Goal: Find specific page/section: Find specific page/section

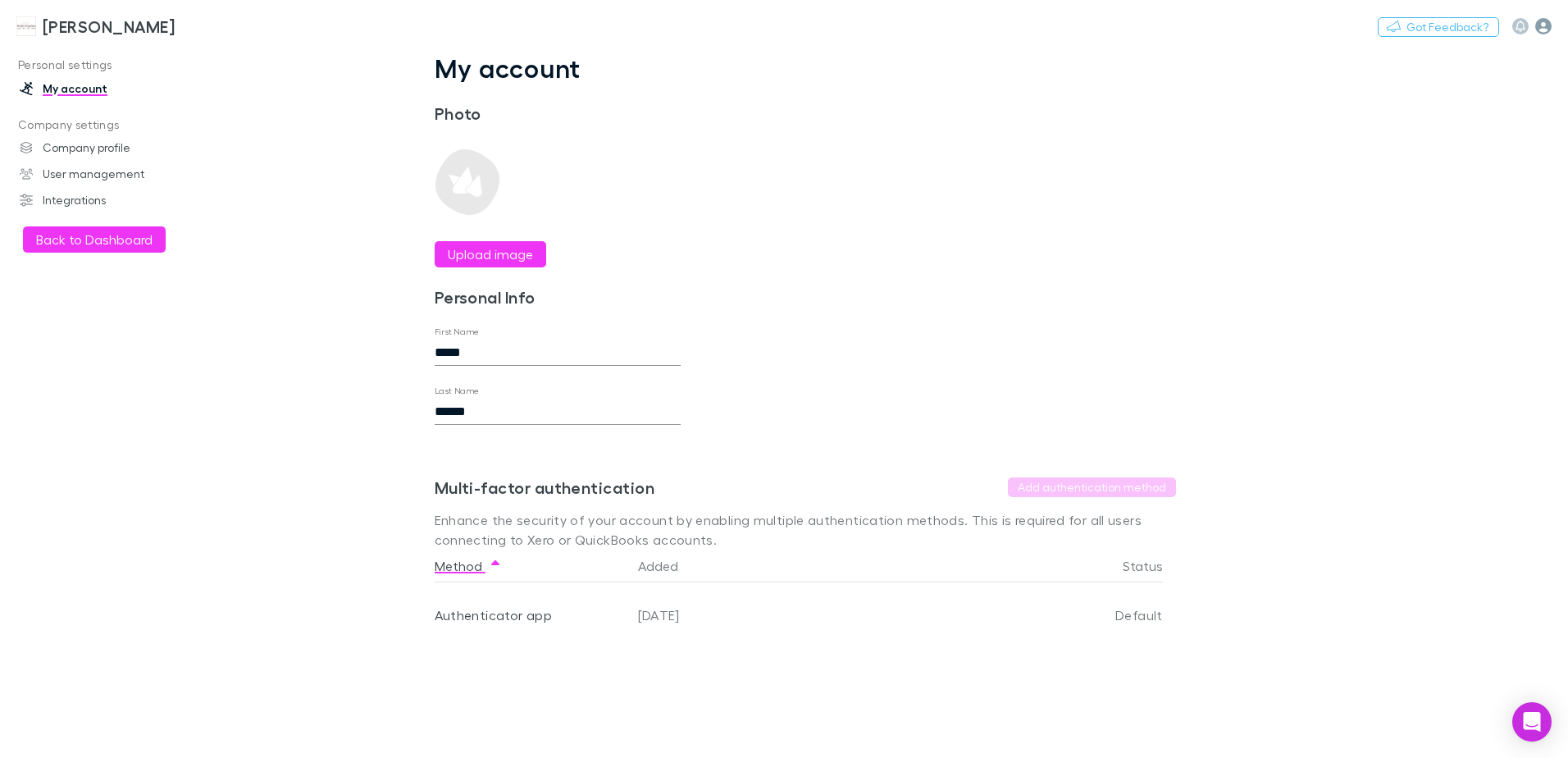
click at [1547, 27] on icon "button" at bounding box center [1543, 26] width 16 height 16
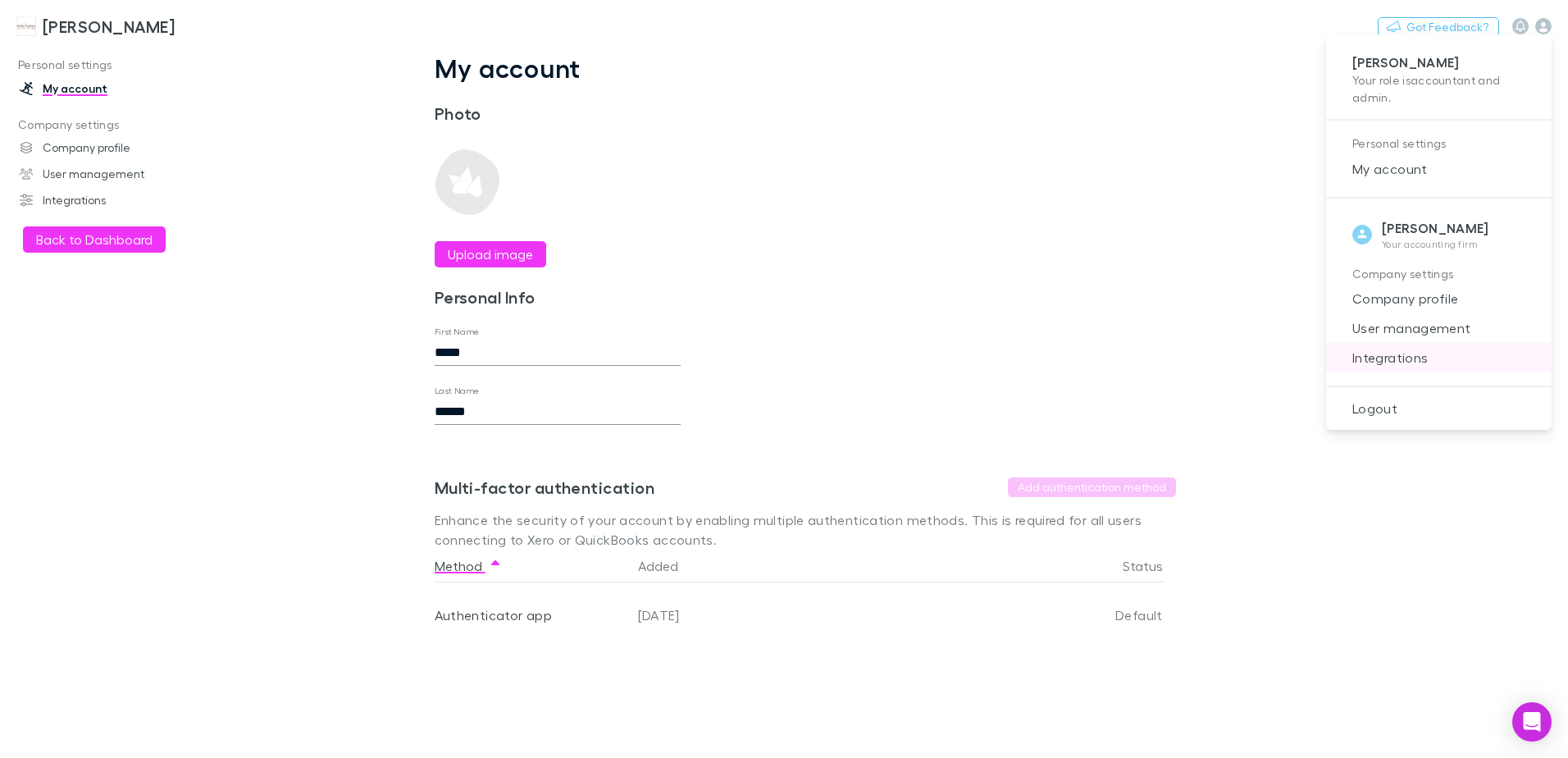
click at [1374, 363] on span "Integrations" at bounding box center [1439, 357] width 199 height 20
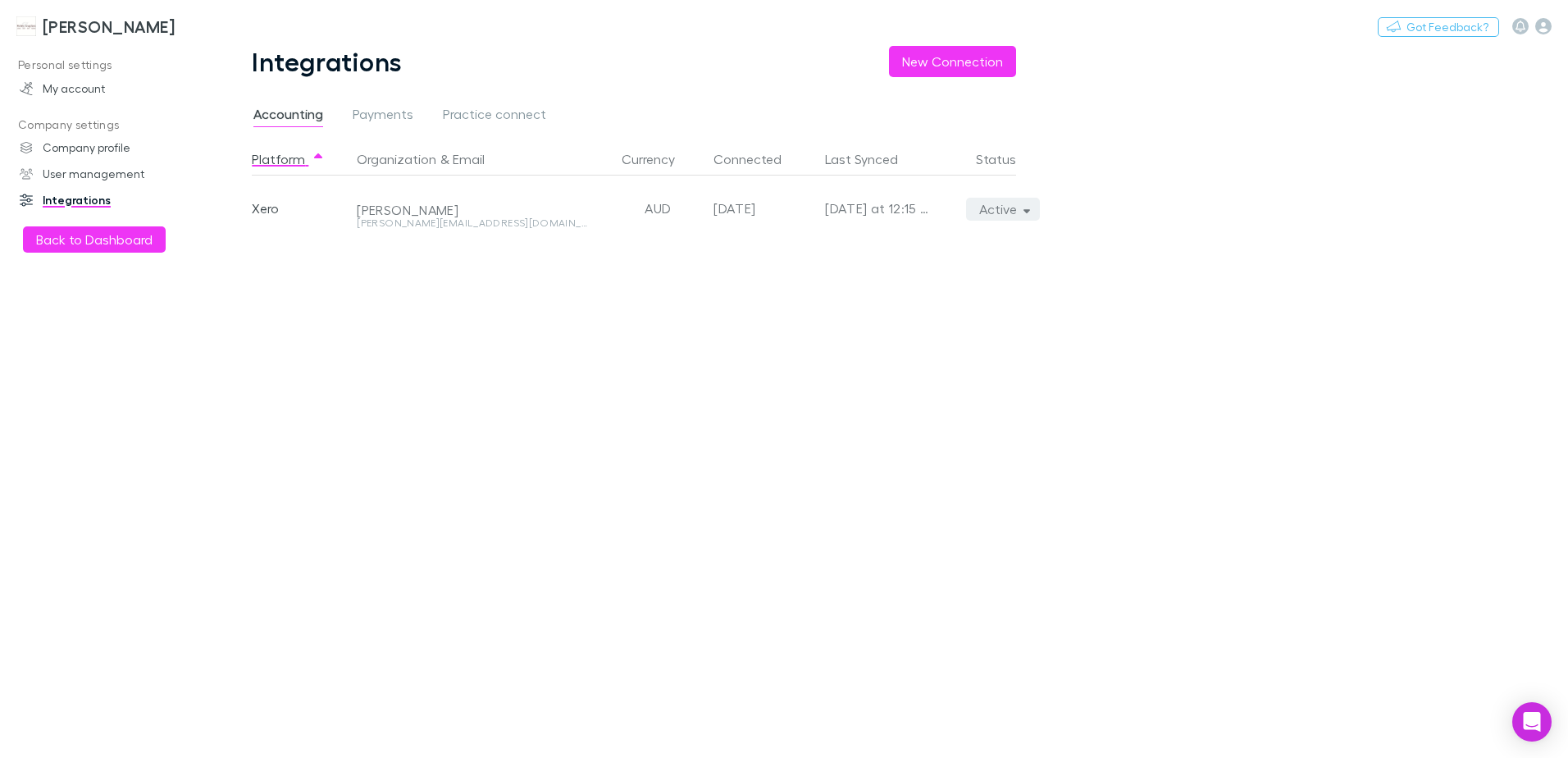
click at [1024, 213] on icon "button" at bounding box center [1027, 208] width 7 height 12
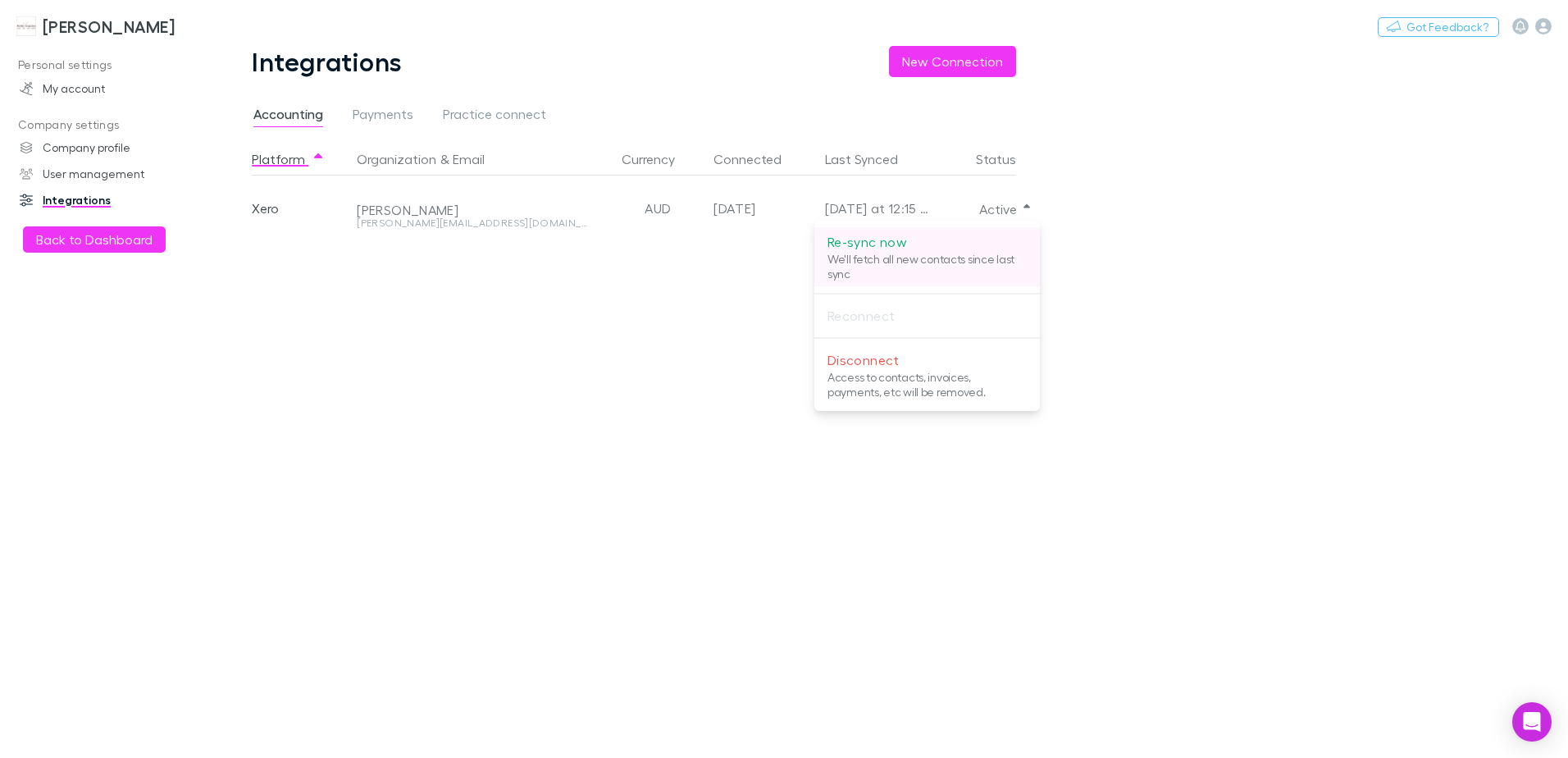
click at [840, 264] on p "We'll fetch all new contacts since last sync" at bounding box center [927, 266] width 199 height 30
click at [115, 26] on div at bounding box center [784, 379] width 1568 height 758
click at [92, 25] on h3 "[PERSON_NAME]" at bounding box center [108, 26] width 132 height 20
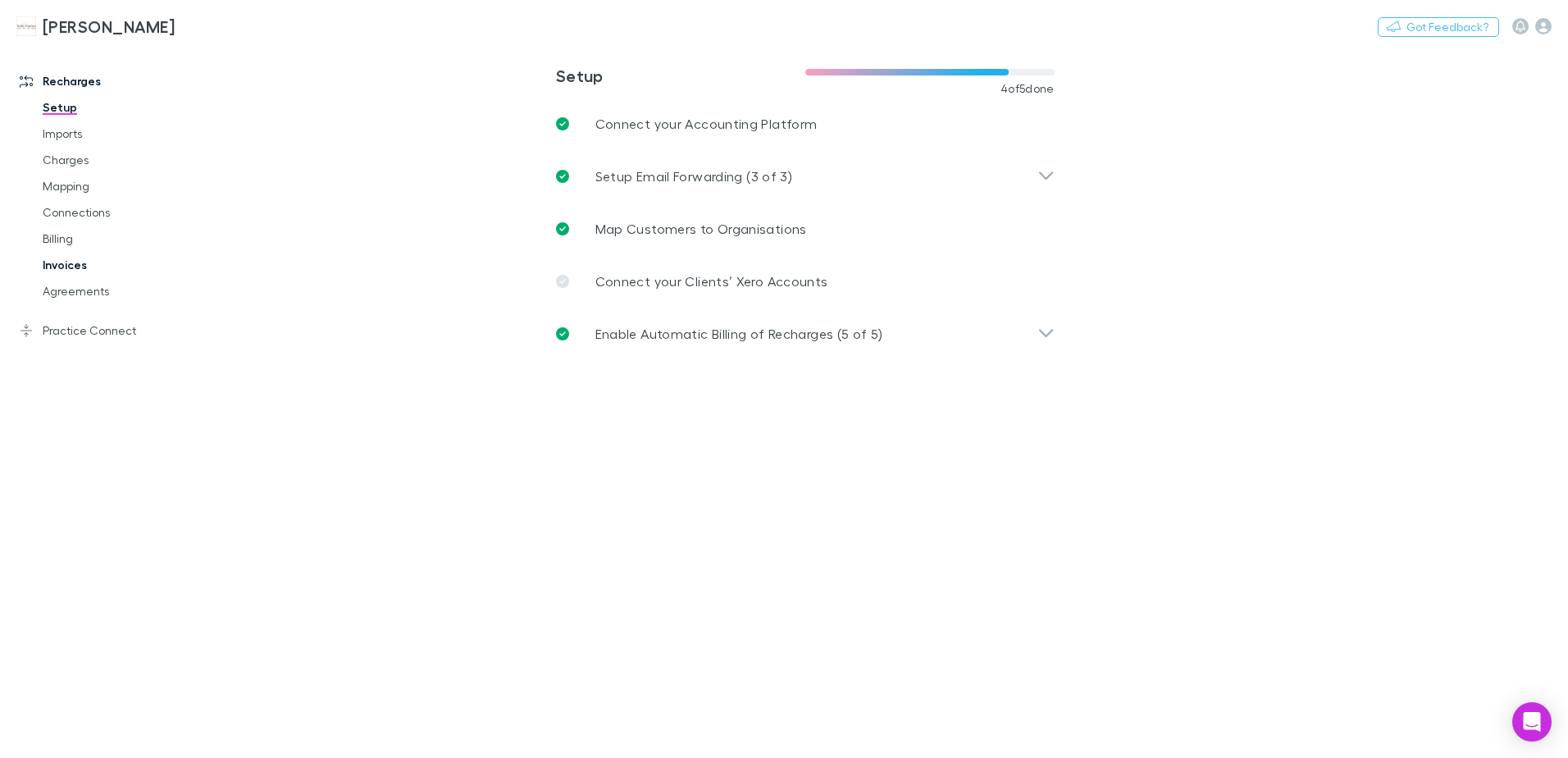
click at [65, 264] on link "Invoices" at bounding box center [123, 264] width 195 height 26
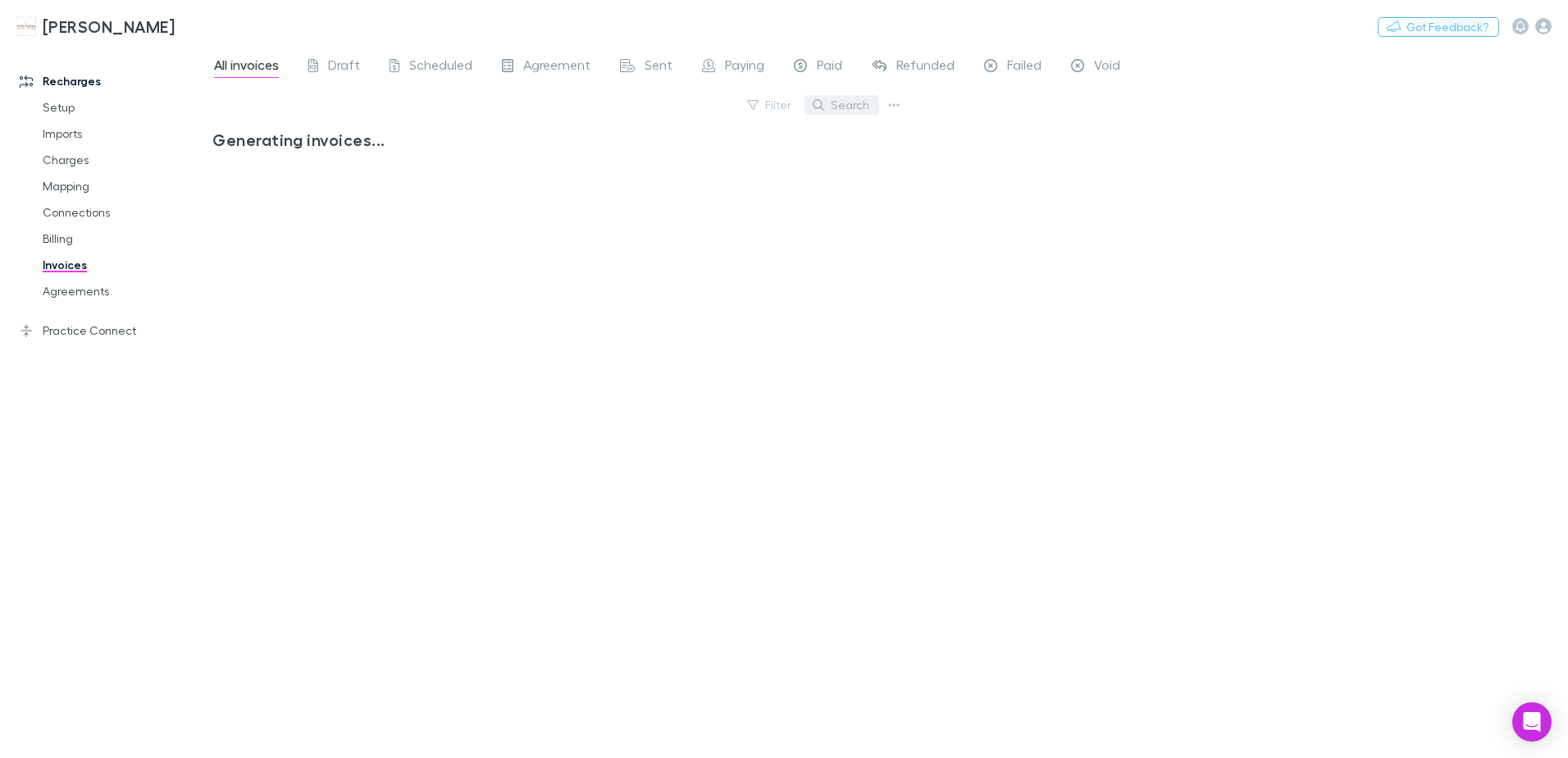
click at [844, 98] on button "Search" at bounding box center [841, 105] width 75 height 20
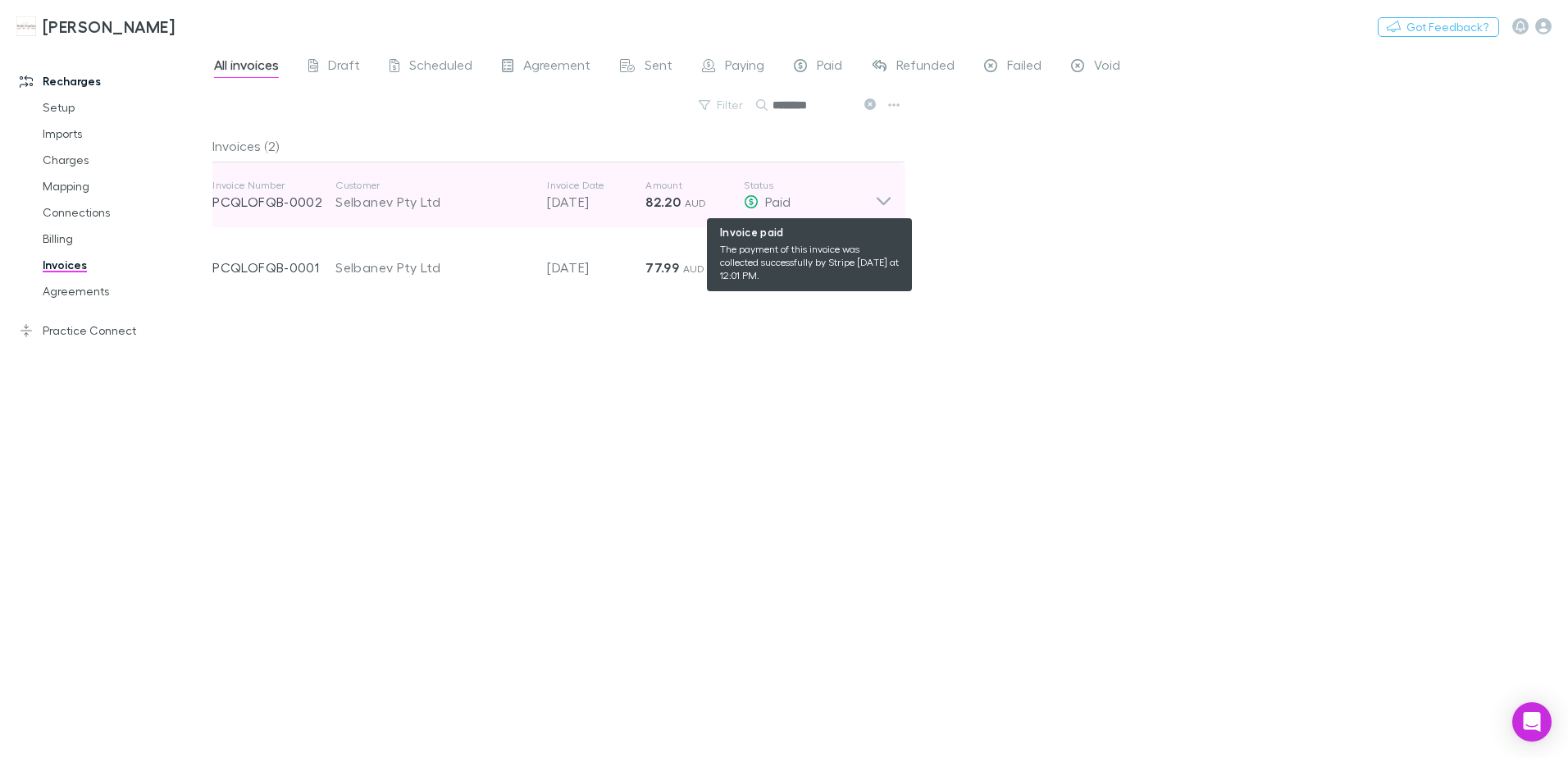
type input "********"
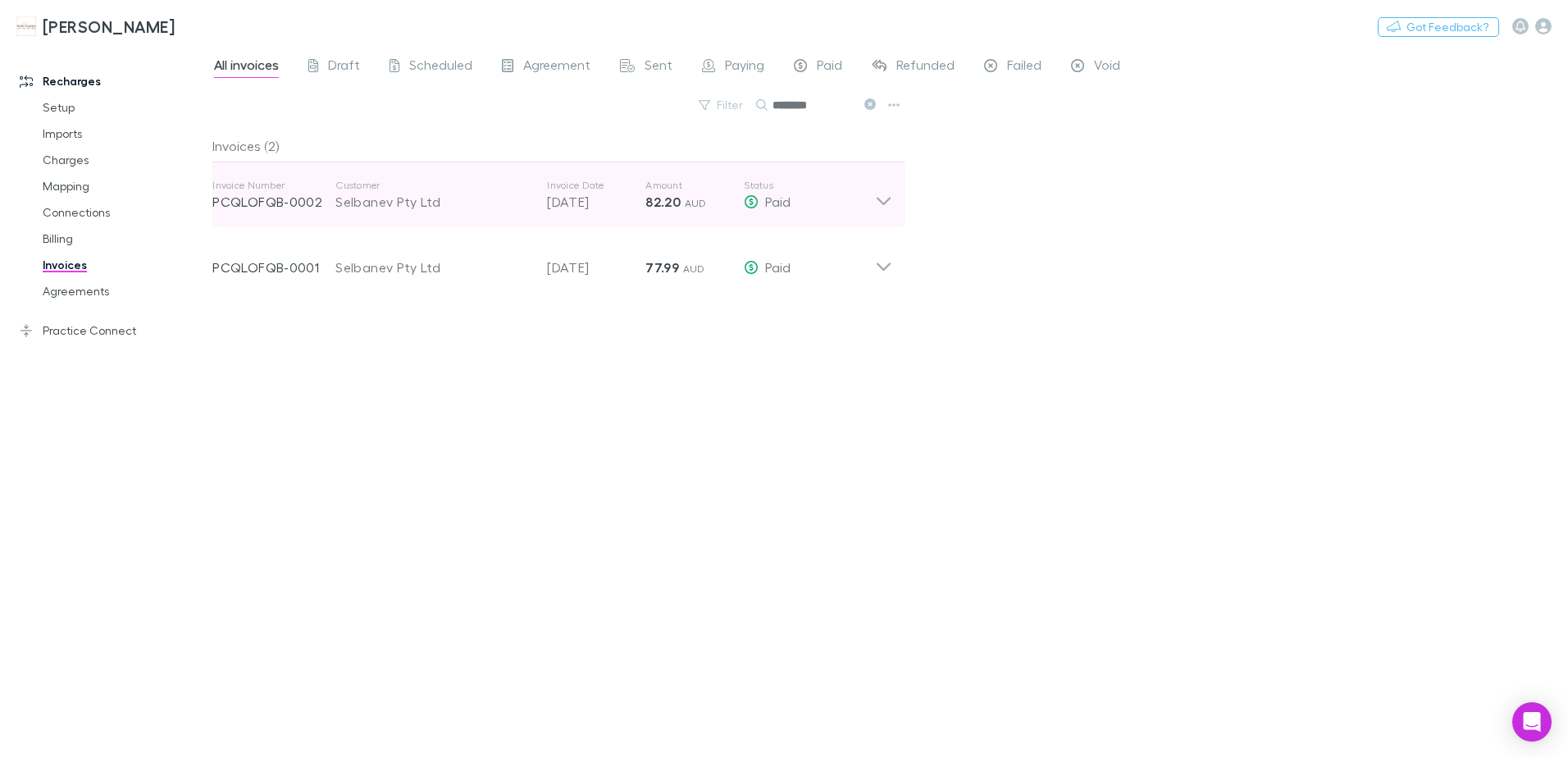
click at [888, 198] on icon at bounding box center [883, 195] width 17 height 33
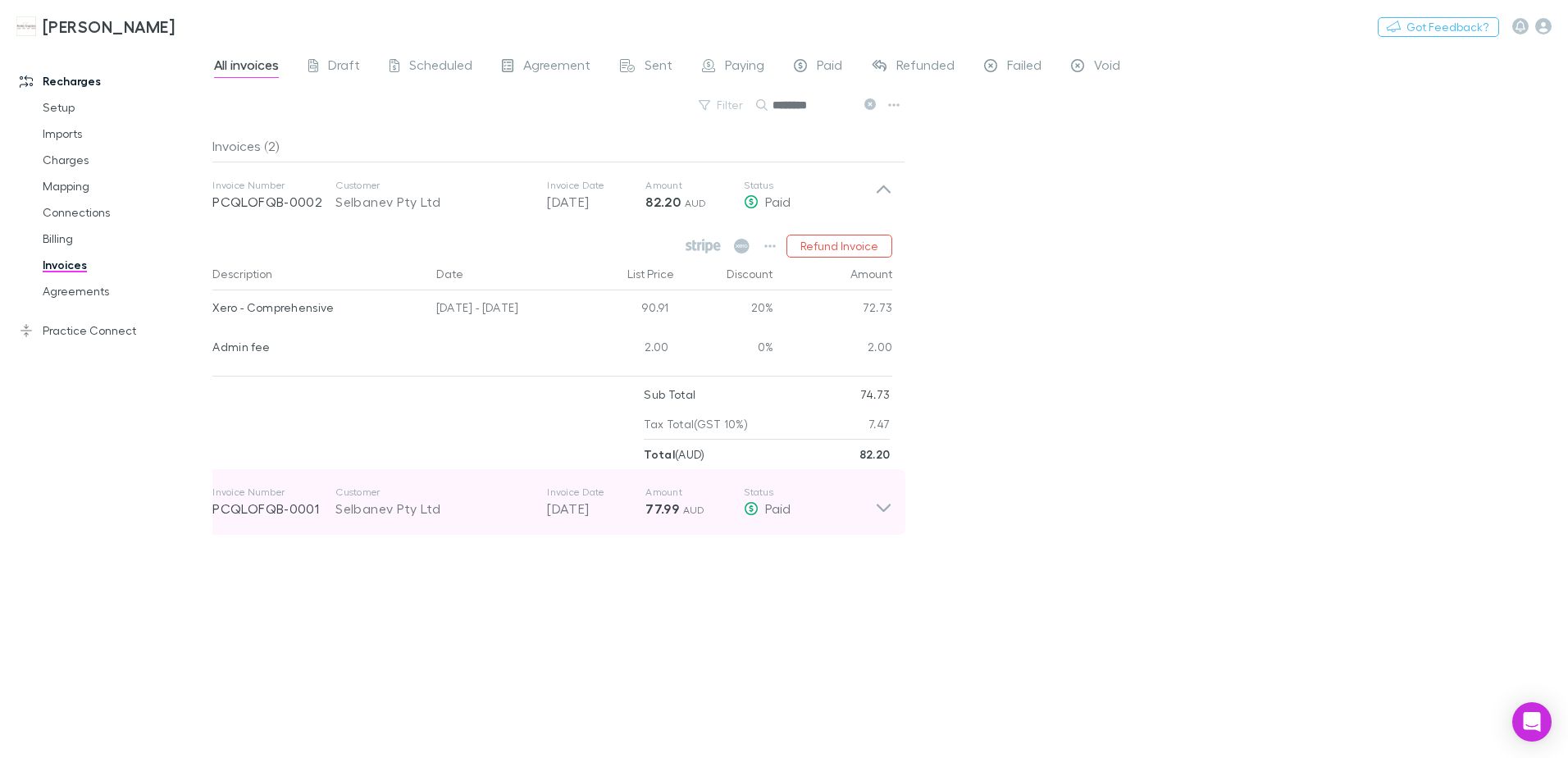
click at [882, 496] on icon at bounding box center [883, 502] width 17 height 33
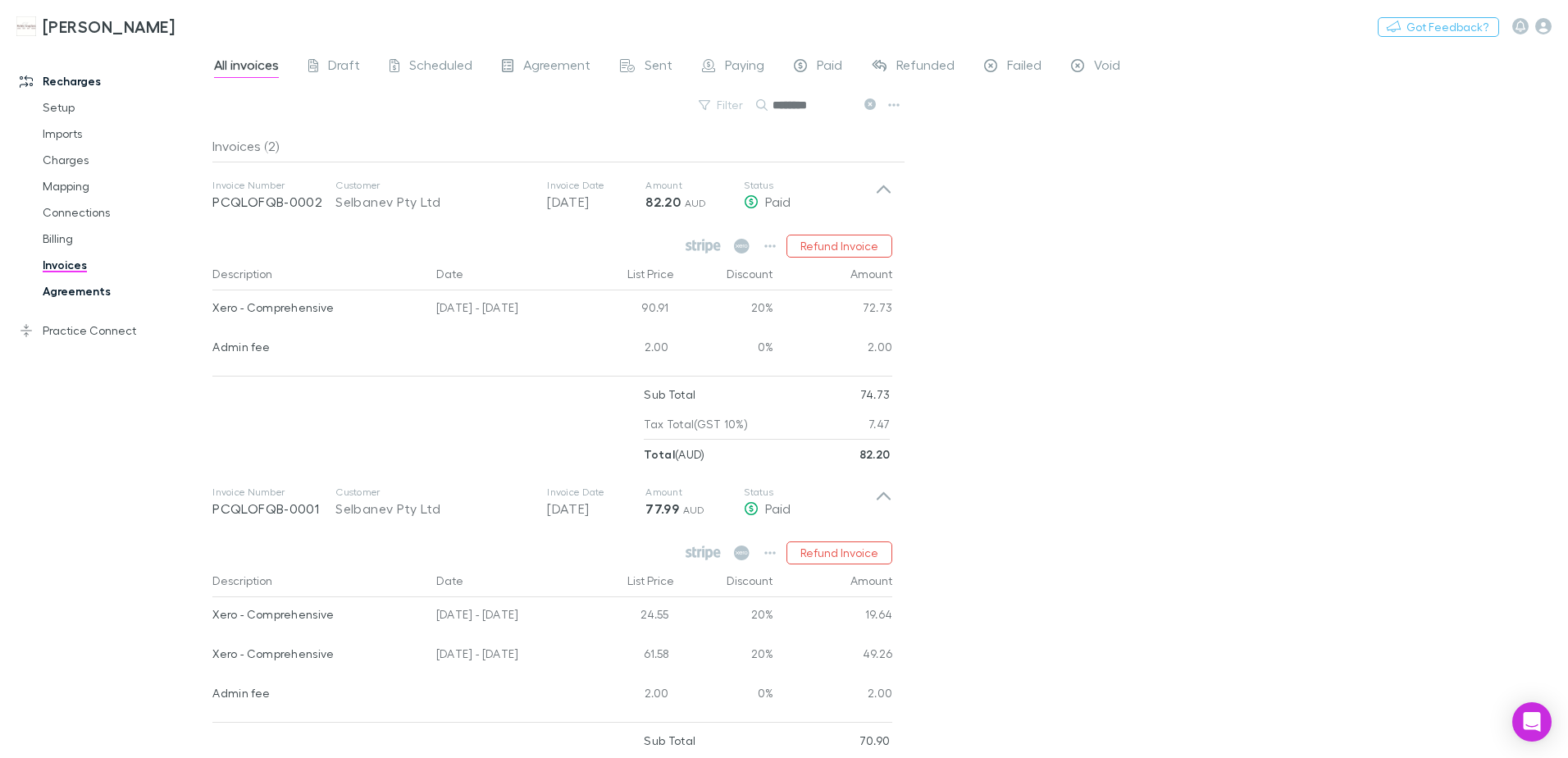
click at [72, 292] on link "Agreements" at bounding box center [123, 291] width 195 height 26
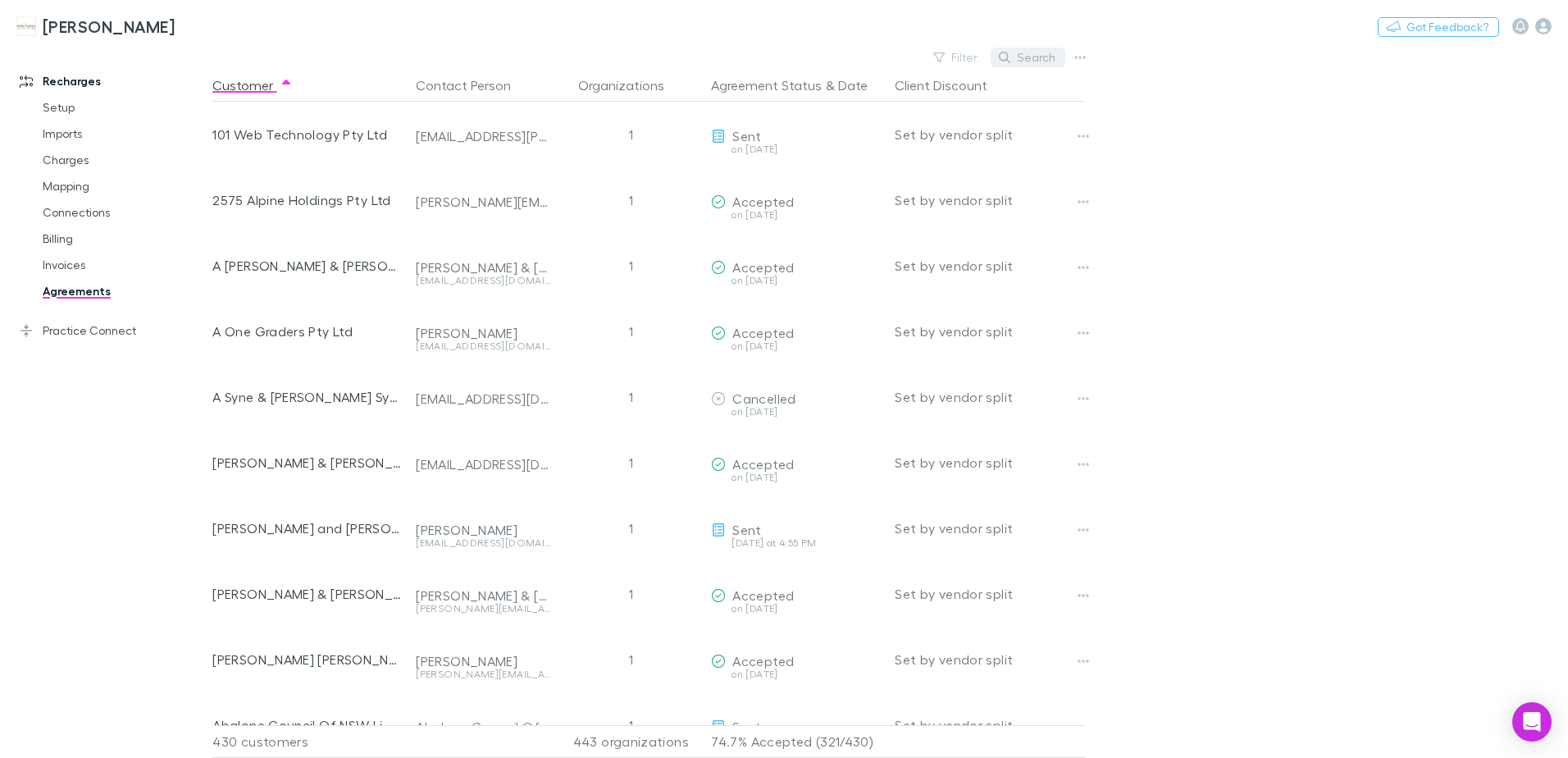
click at [1029, 59] on button "Search" at bounding box center [1027, 57] width 75 height 20
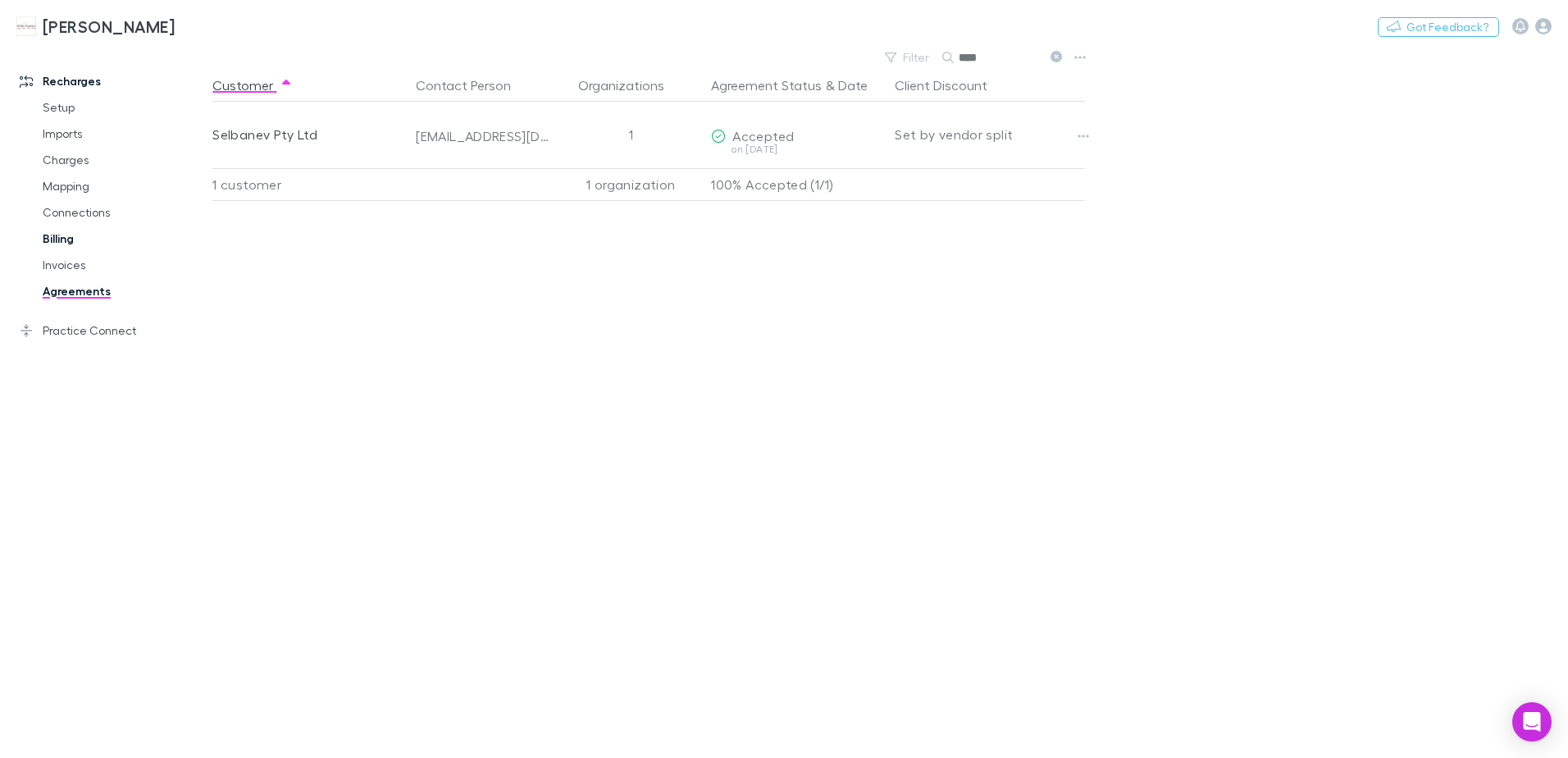
type input "****"
click at [60, 249] on link "Billing" at bounding box center [123, 238] width 195 height 26
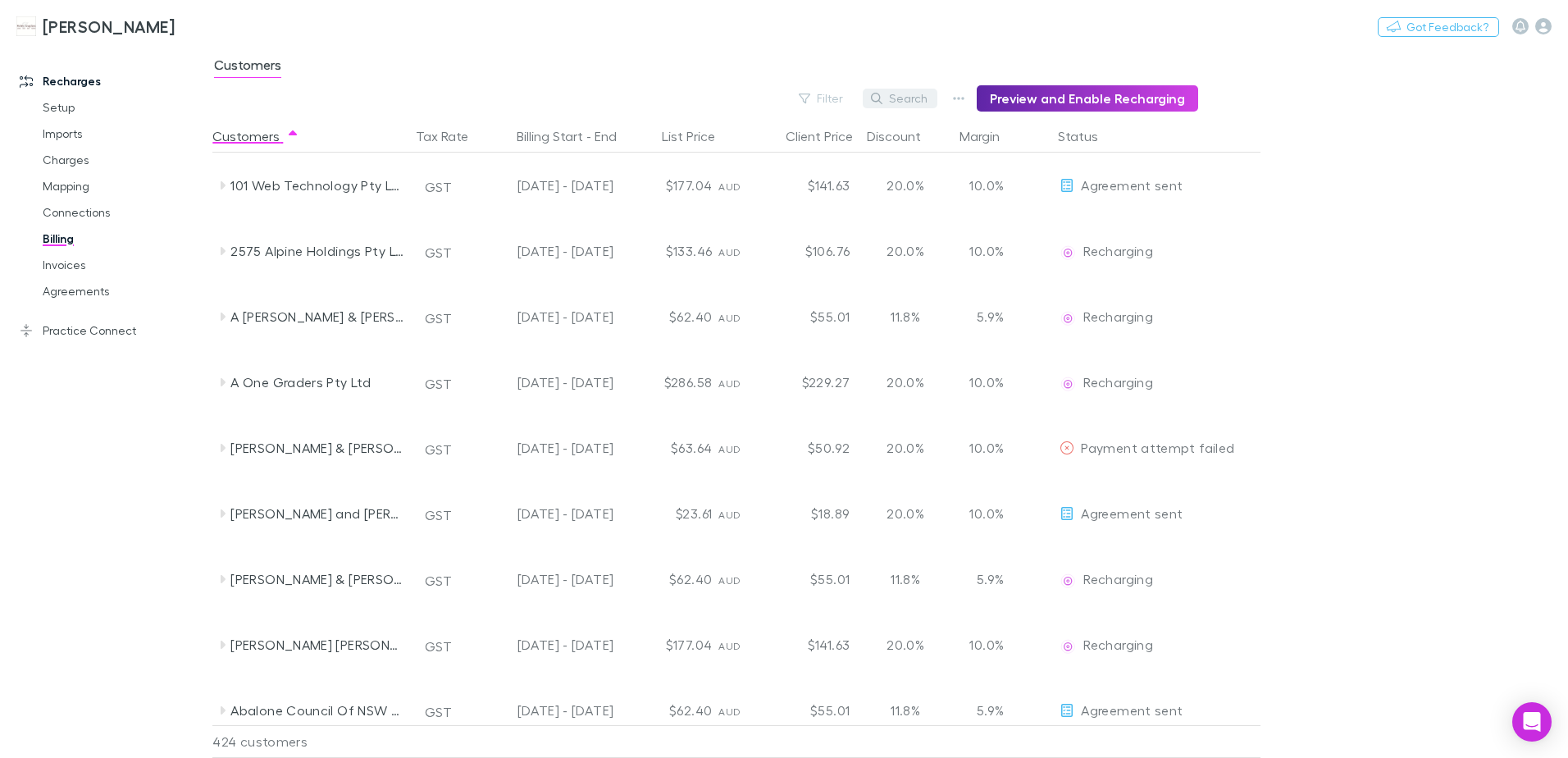
click at [913, 94] on button "Search" at bounding box center [900, 99] width 75 height 20
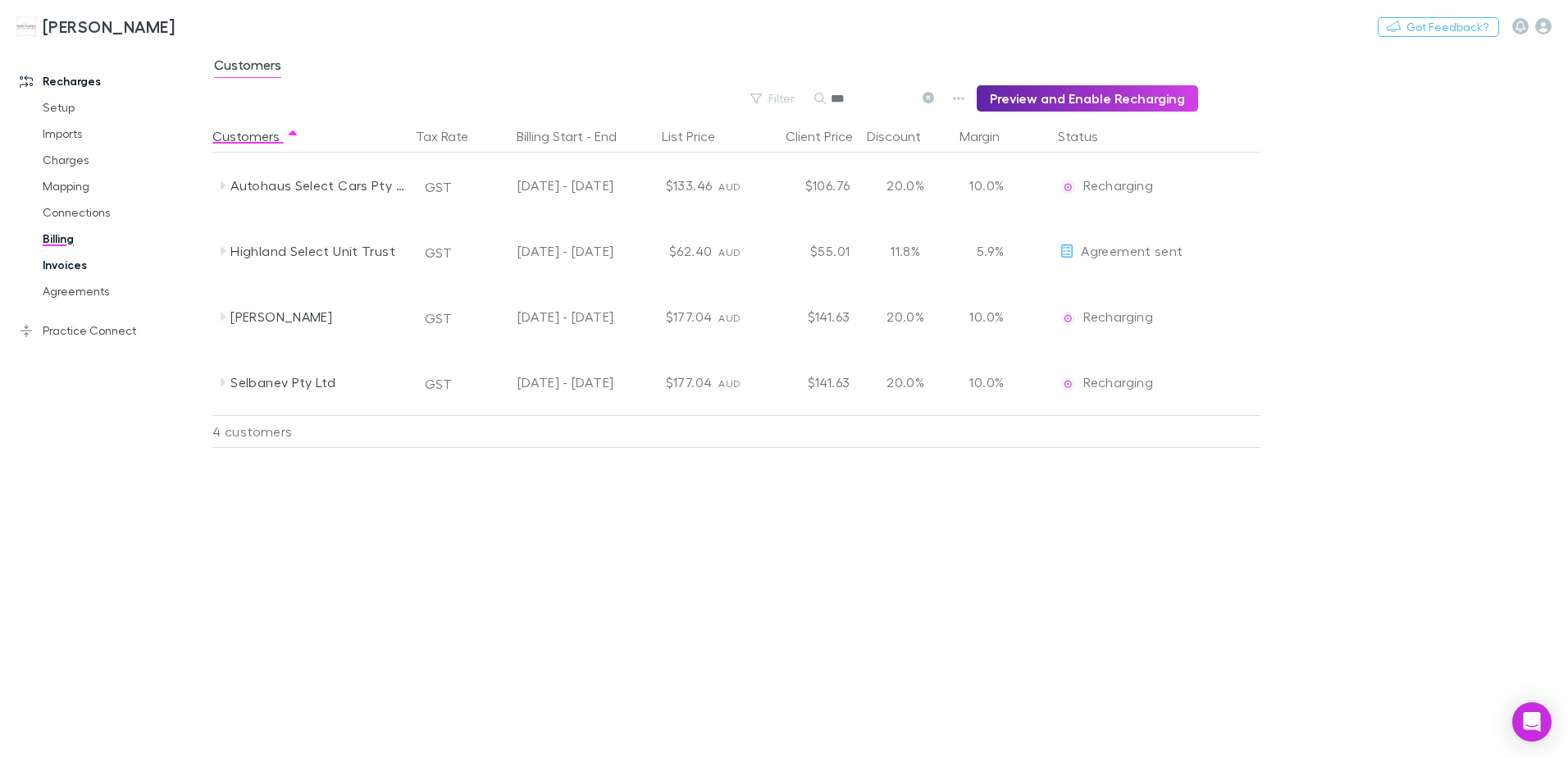
type input "***"
click at [71, 264] on link "Invoices" at bounding box center [123, 264] width 195 height 26
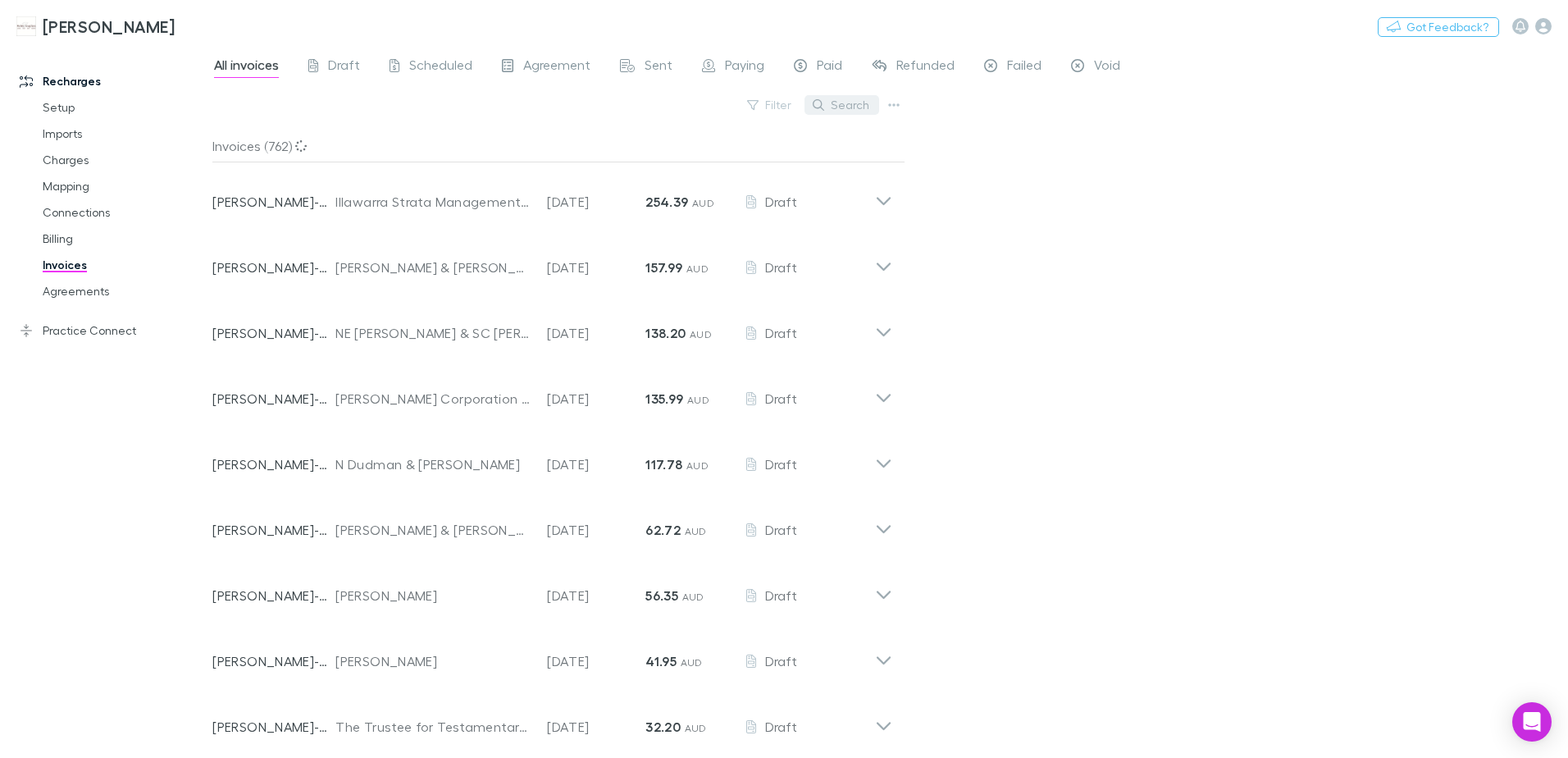
click at [851, 111] on button "Search" at bounding box center [841, 105] width 75 height 20
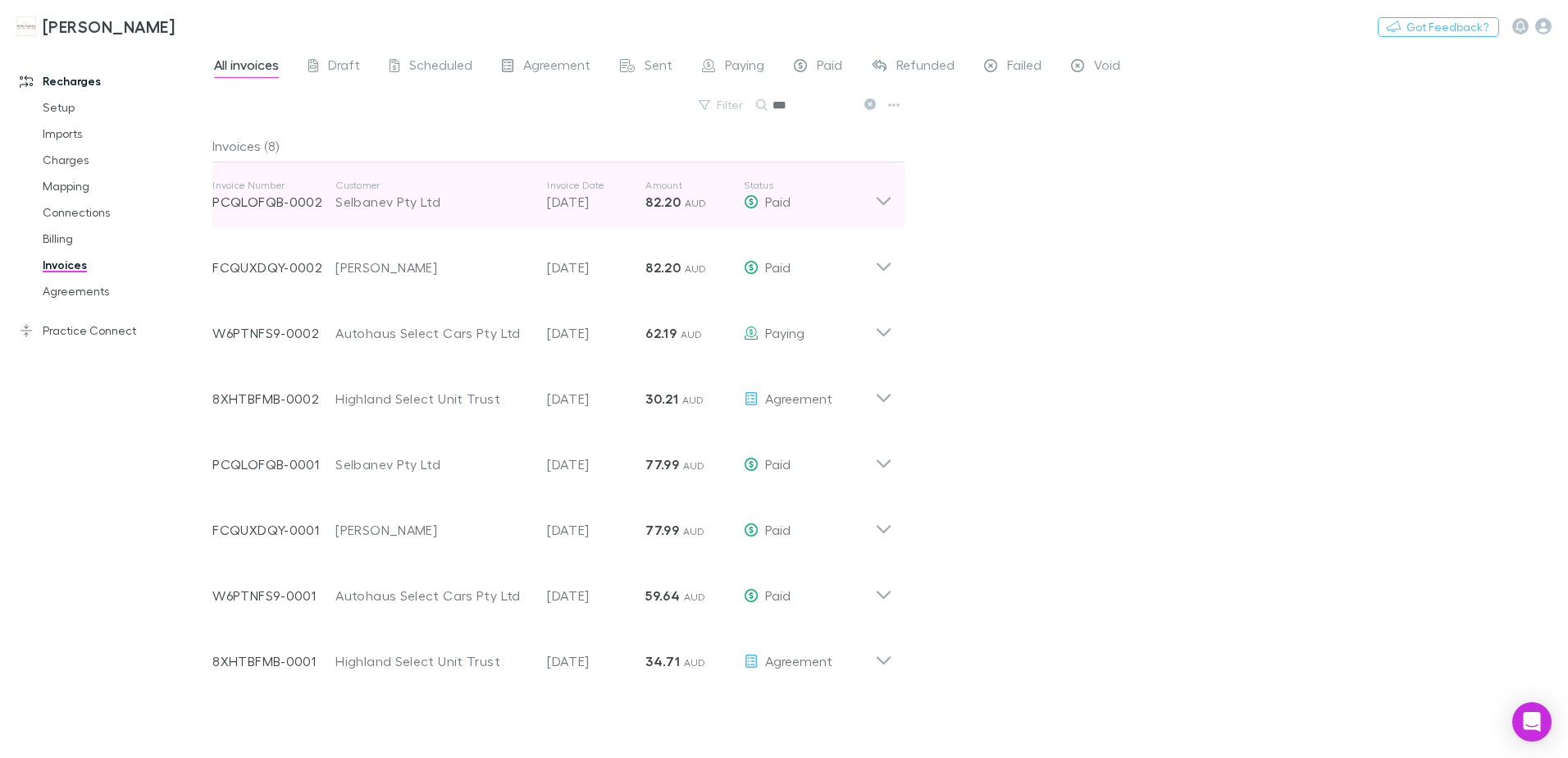
type input "***"
click at [885, 205] on icon at bounding box center [883, 195] width 17 height 33
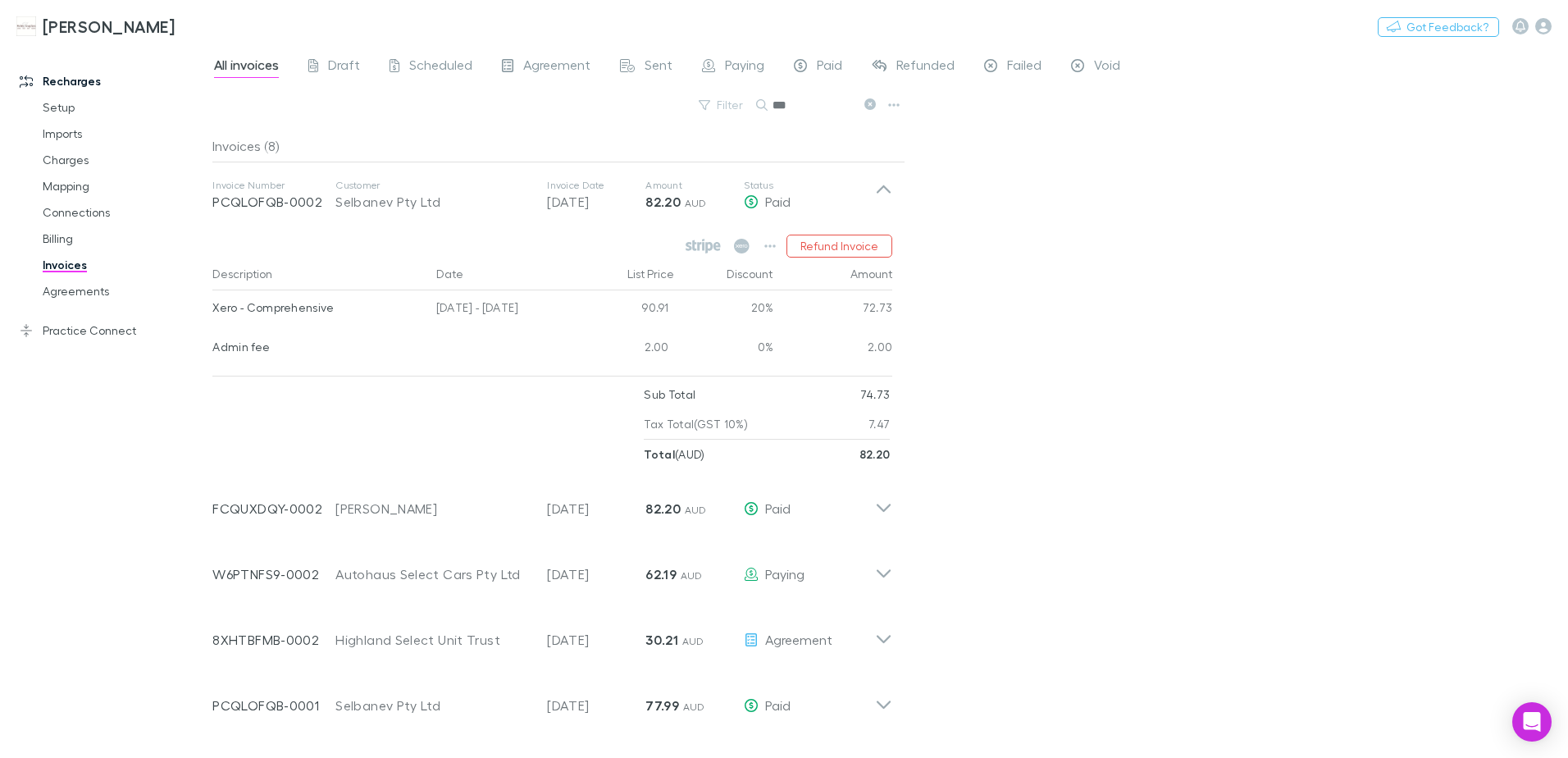
click at [872, 106] on icon at bounding box center [869, 104] width 12 height 12
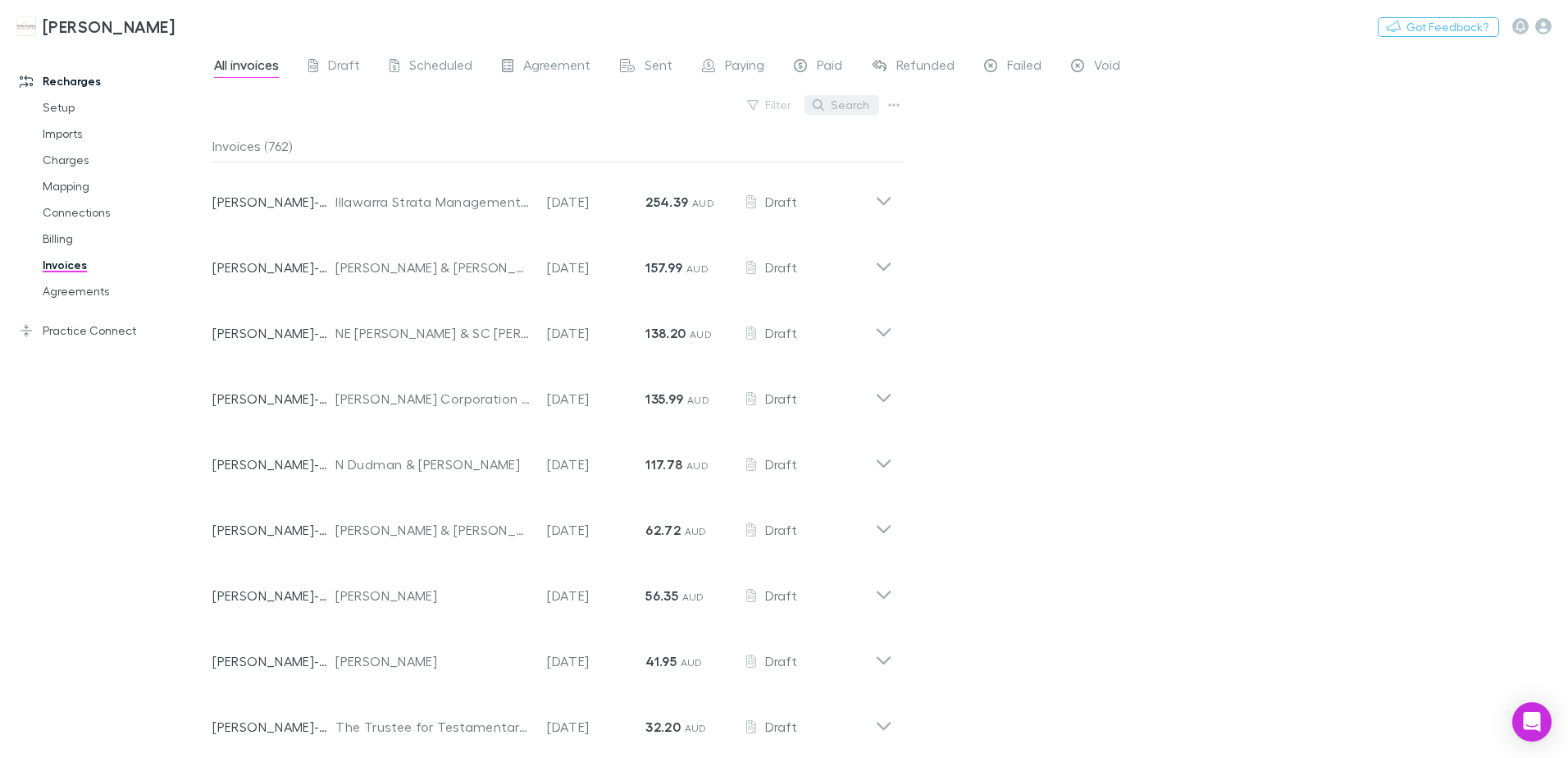
click at [828, 101] on button "Search" at bounding box center [841, 105] width 75 height 20
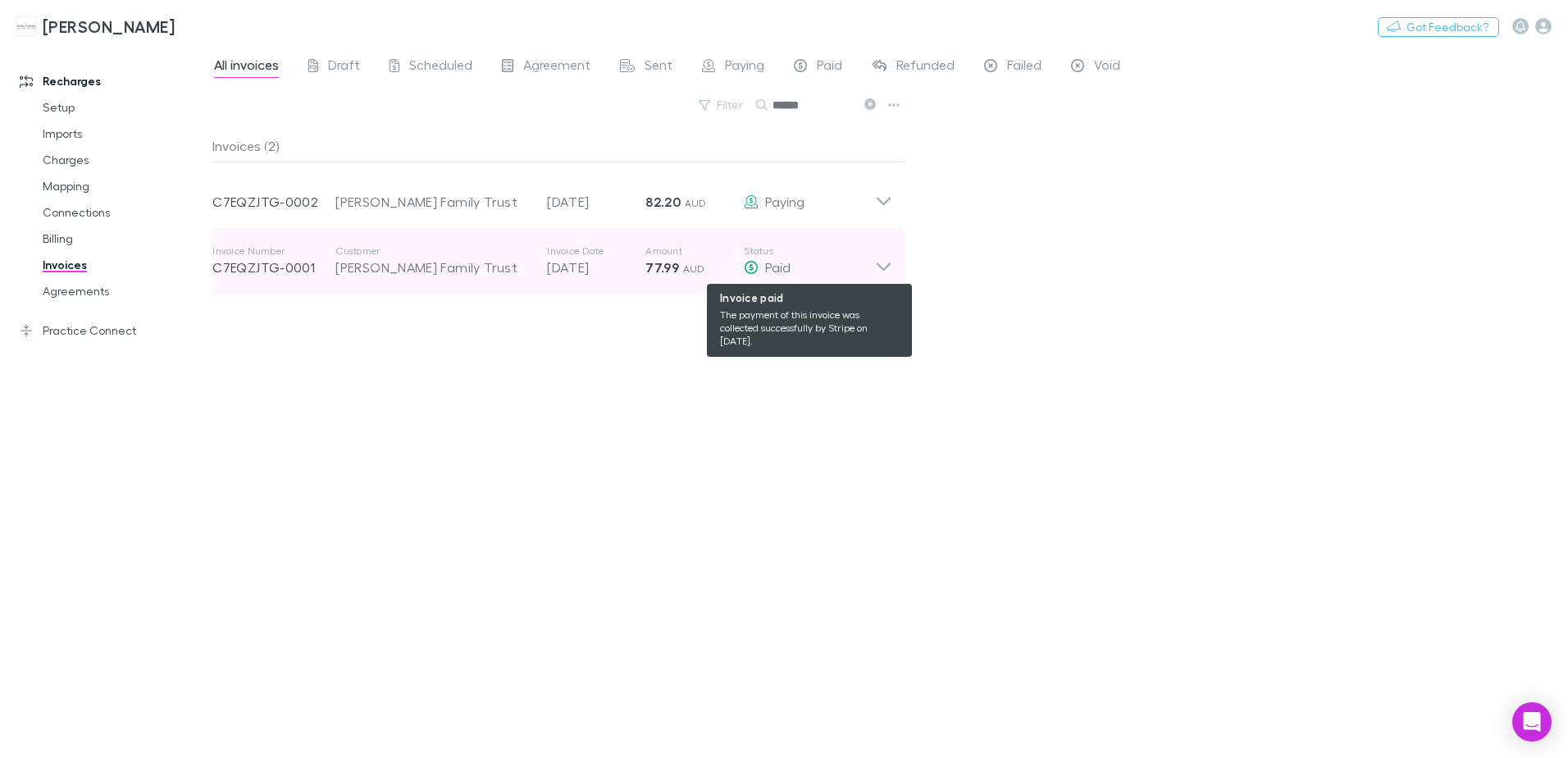
type input "******"
click at [874, 263] on div "Paid" at bounding box center [809, 268] width 131 height 20
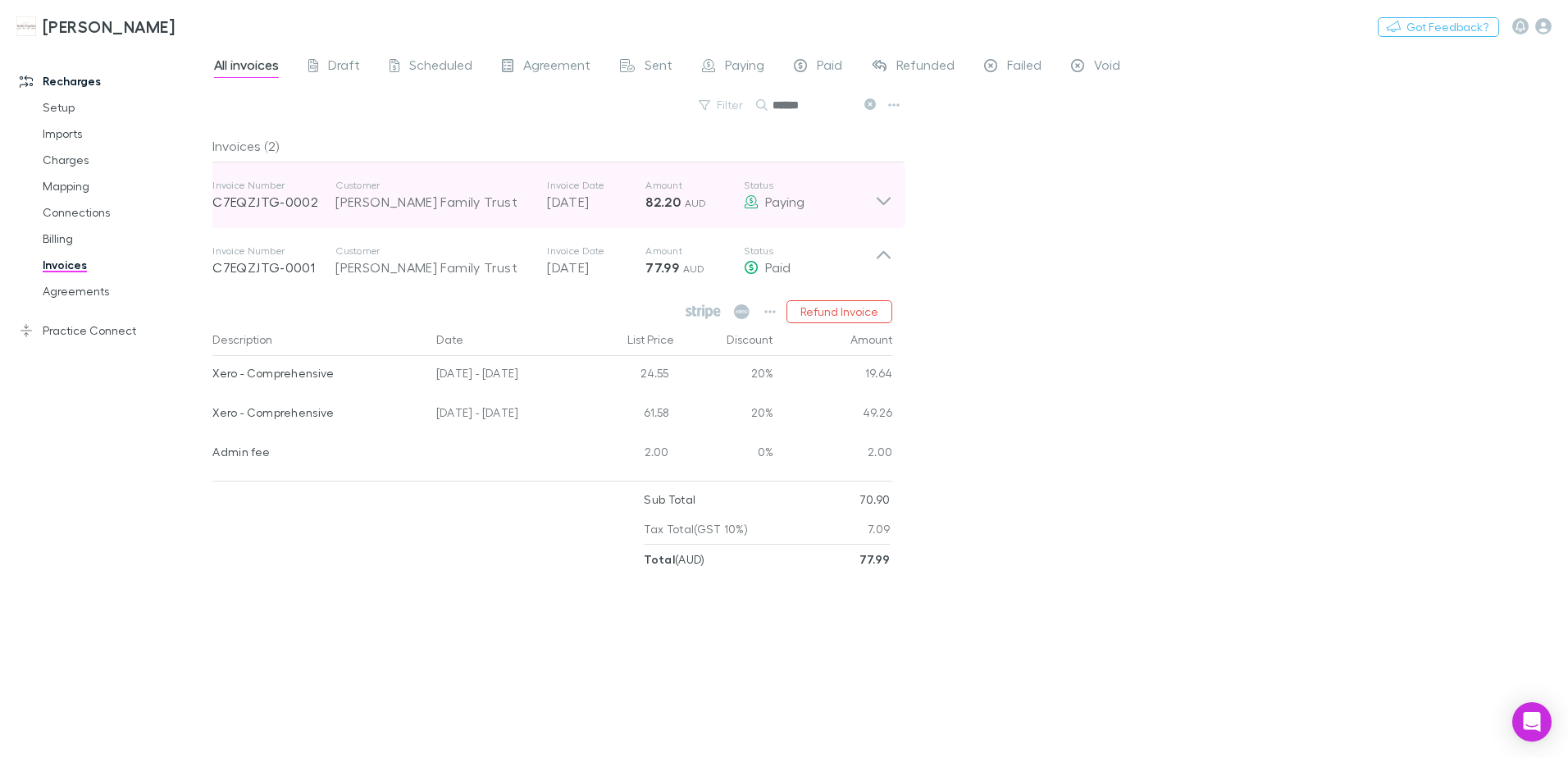
click at [883, 209] on icon at bounding box center [883, 195] width 17 height 33
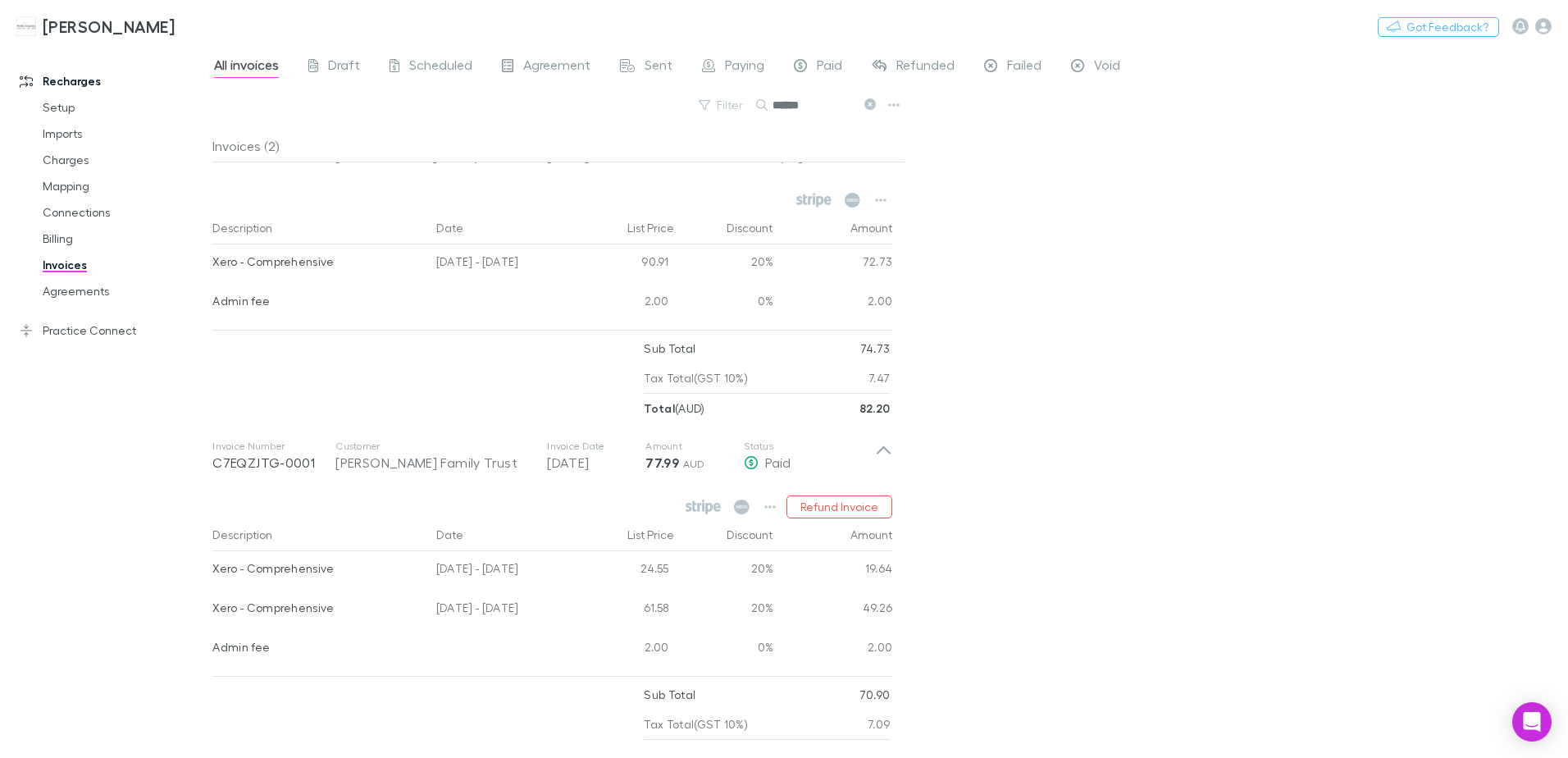
scroll to position [71, 0]
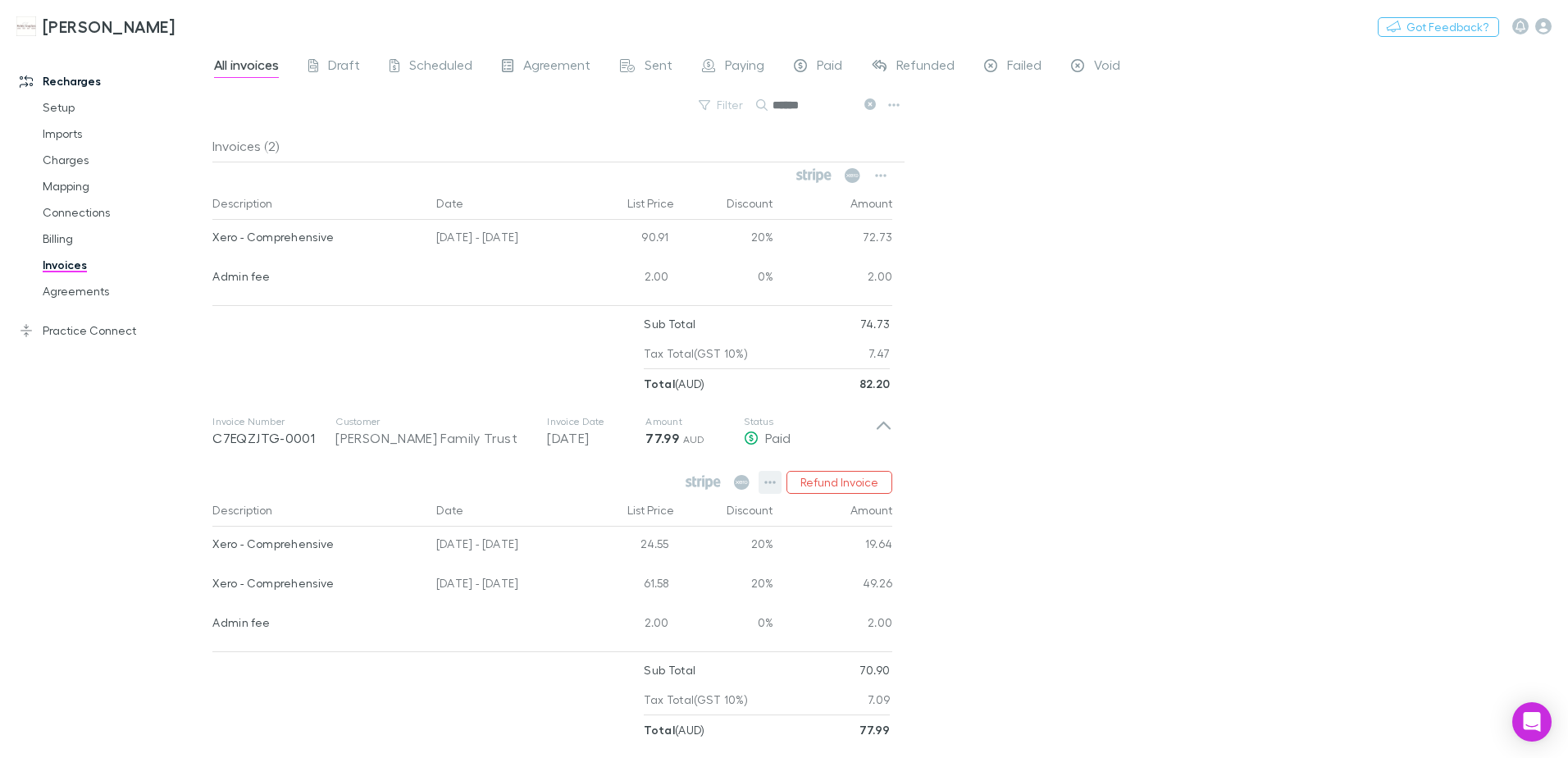
click at [776, 486] on icon "button" at bounding box center [770, 482] width 12 height 13
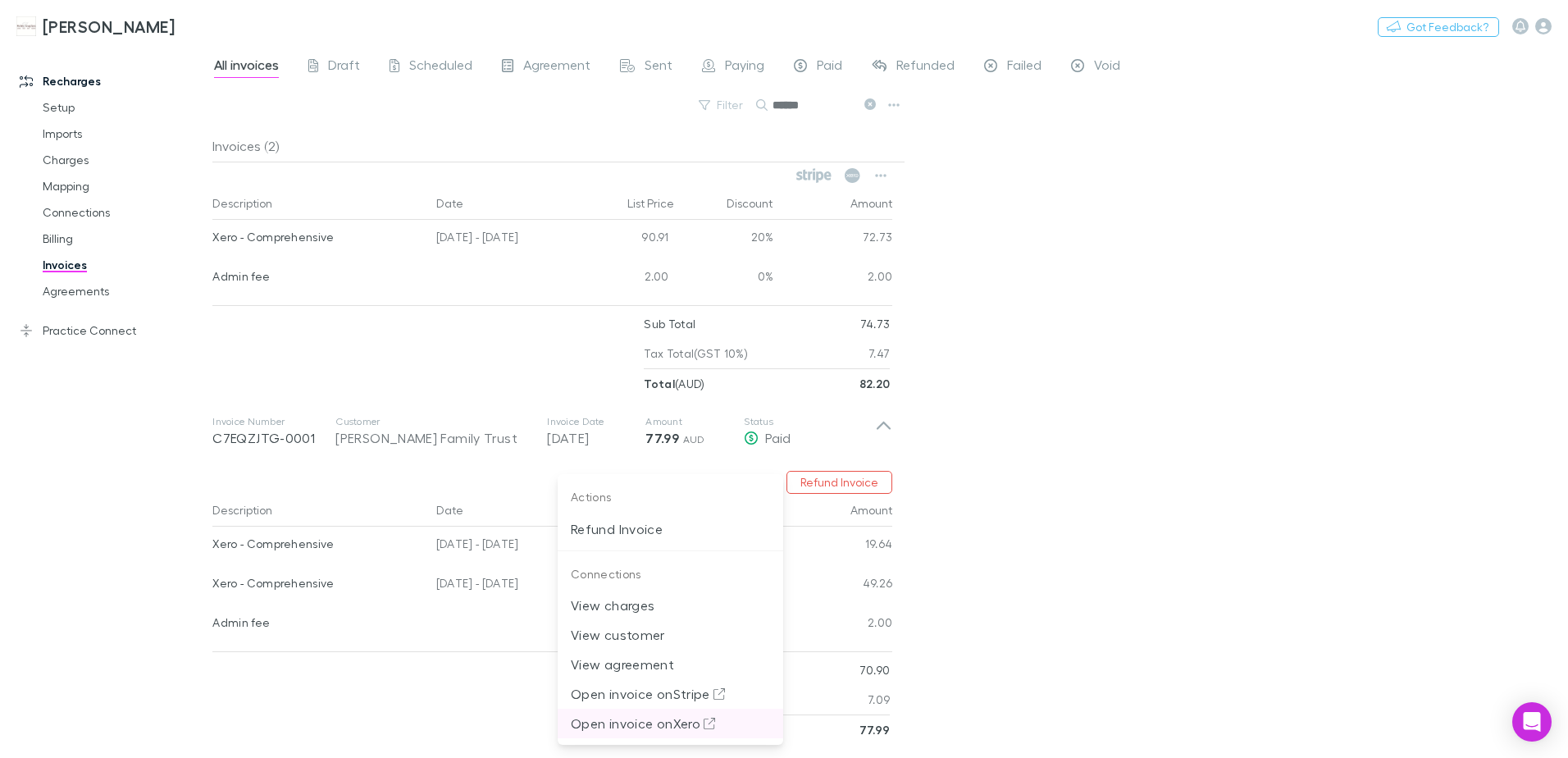
click at [681, 727] on p "Open invoice on Xero" at bounding box center [671, 723] width 199 height 20
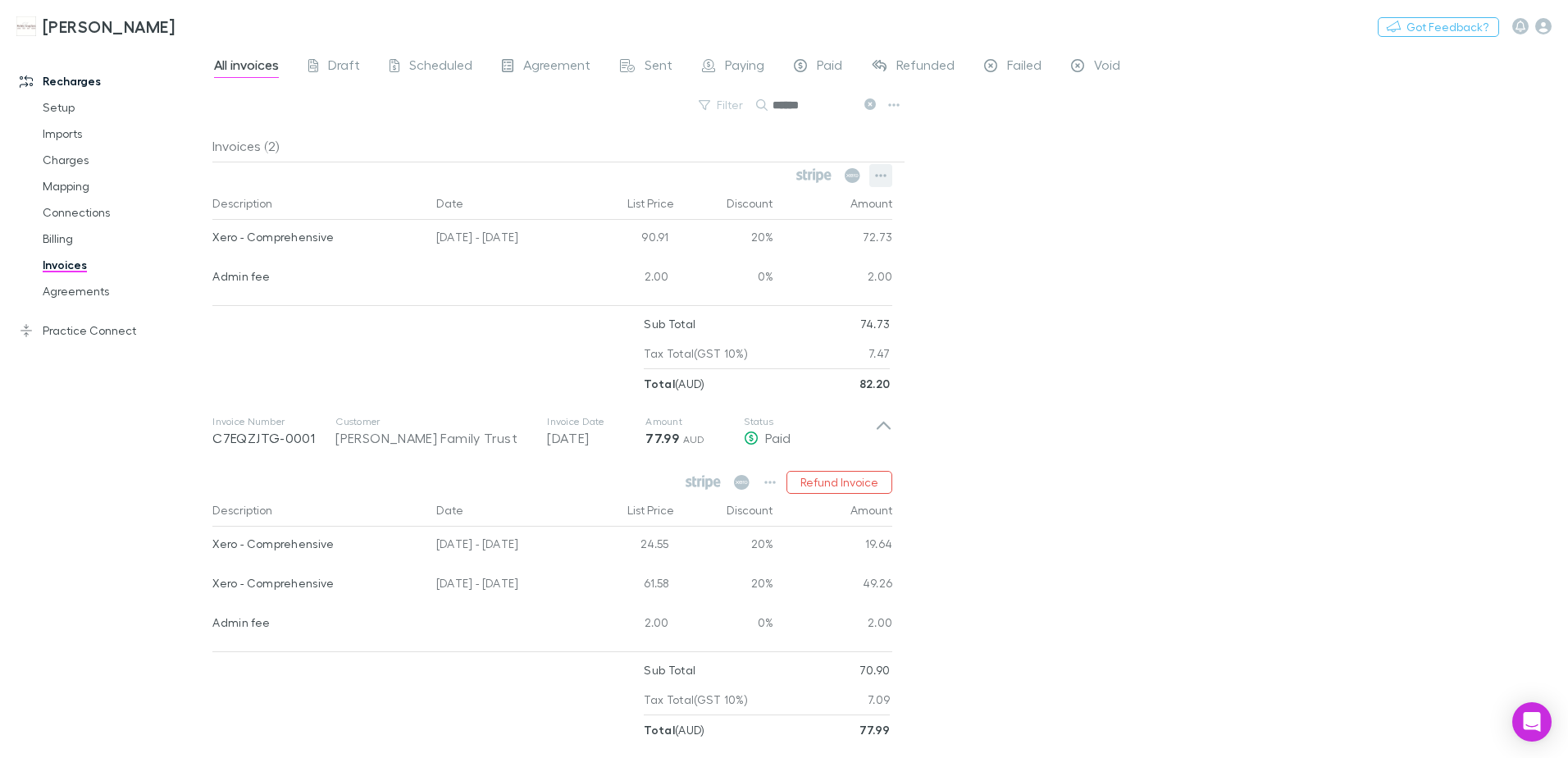
click at [880, 175] on icon "button" at bounding box center [881, 176] width 12 height 4
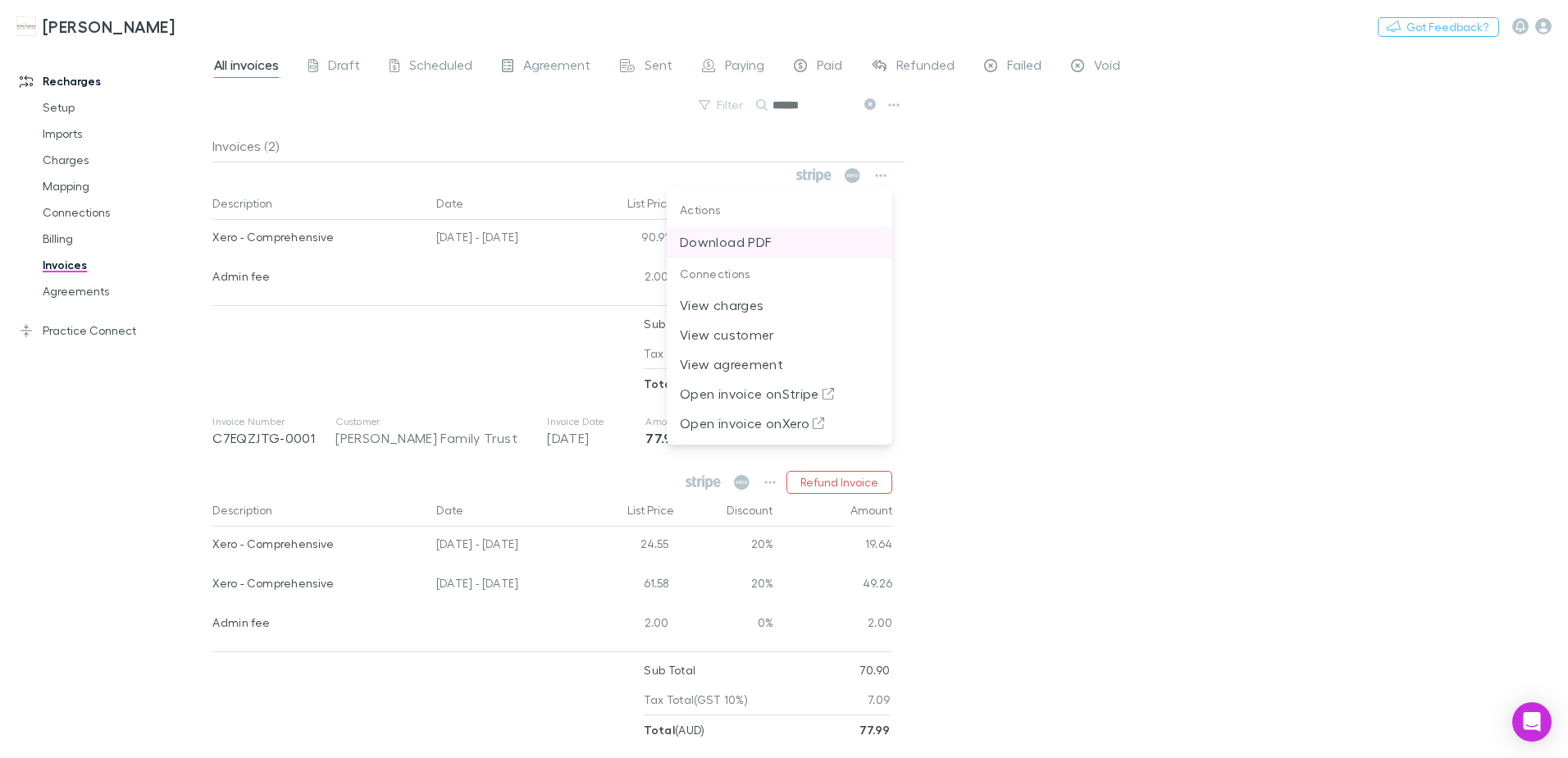
click at [733, 238] on p "Download PDF" at bounding box center [780, 242] width 199 height 20
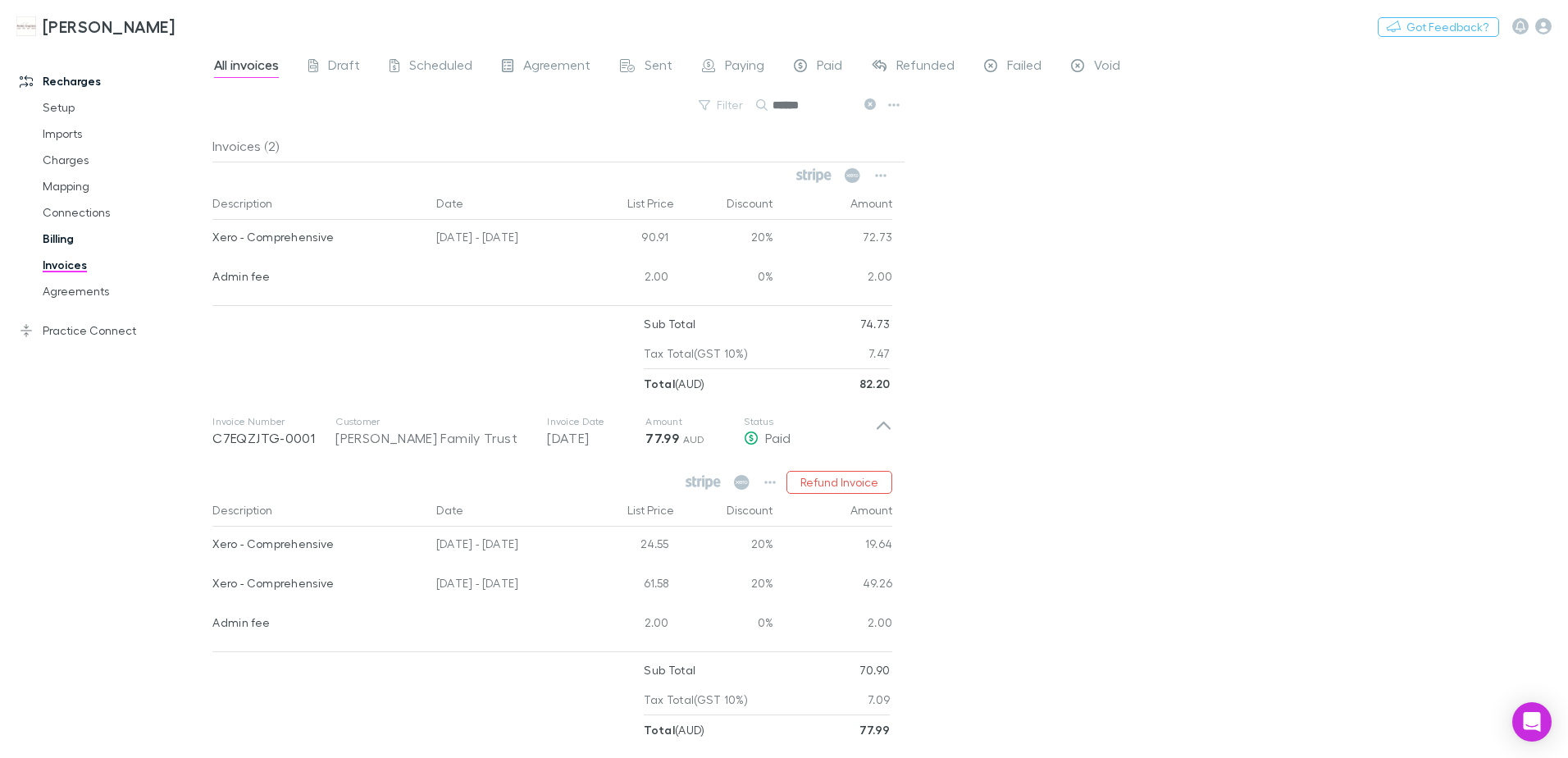
click at [62, 240] on link "Billing" at bounding box center [123, 238] width 195 height 26
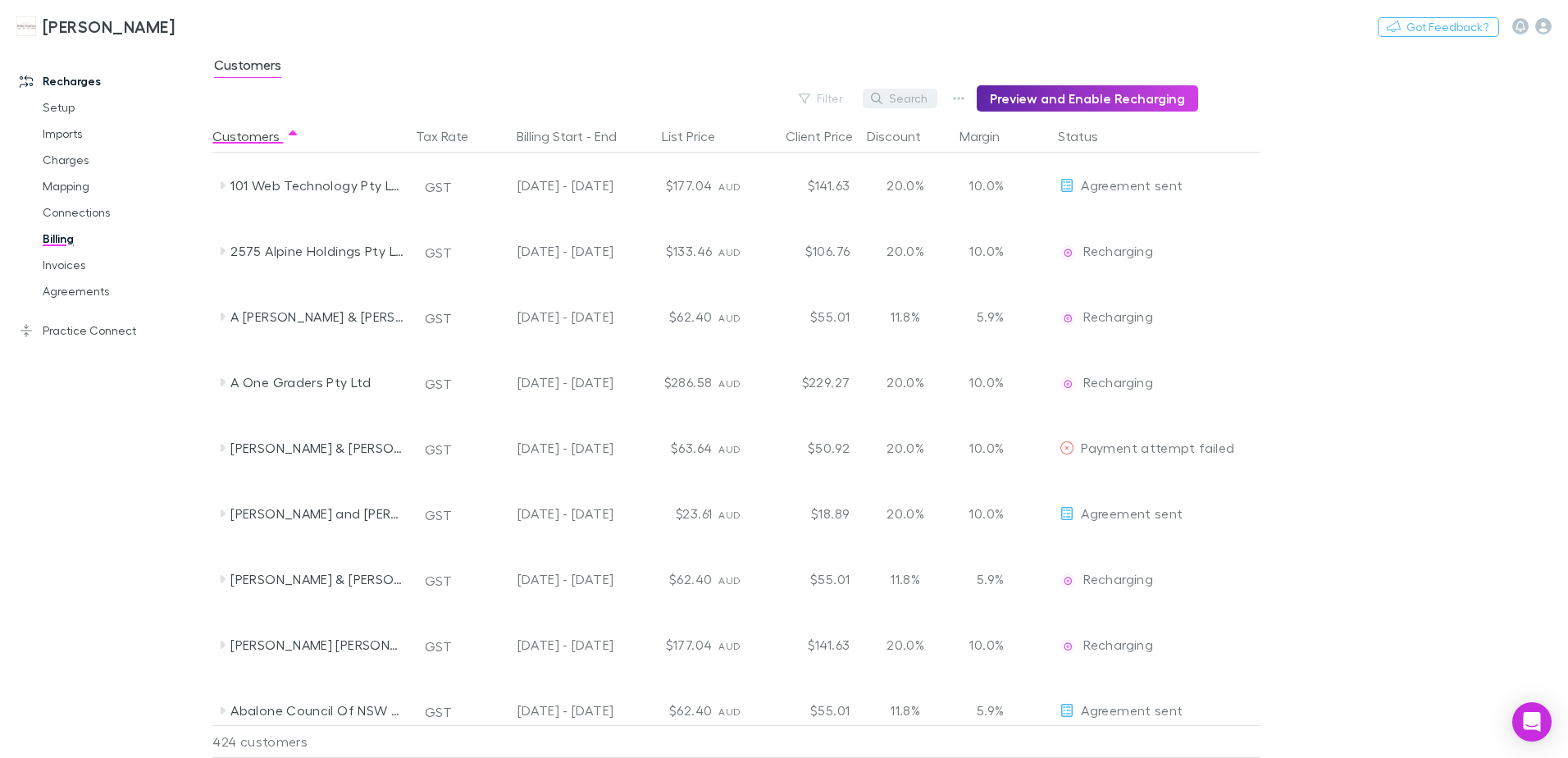
click at [926, 96] on button "Search" at bounding box center [900, 99] width 75 height 20
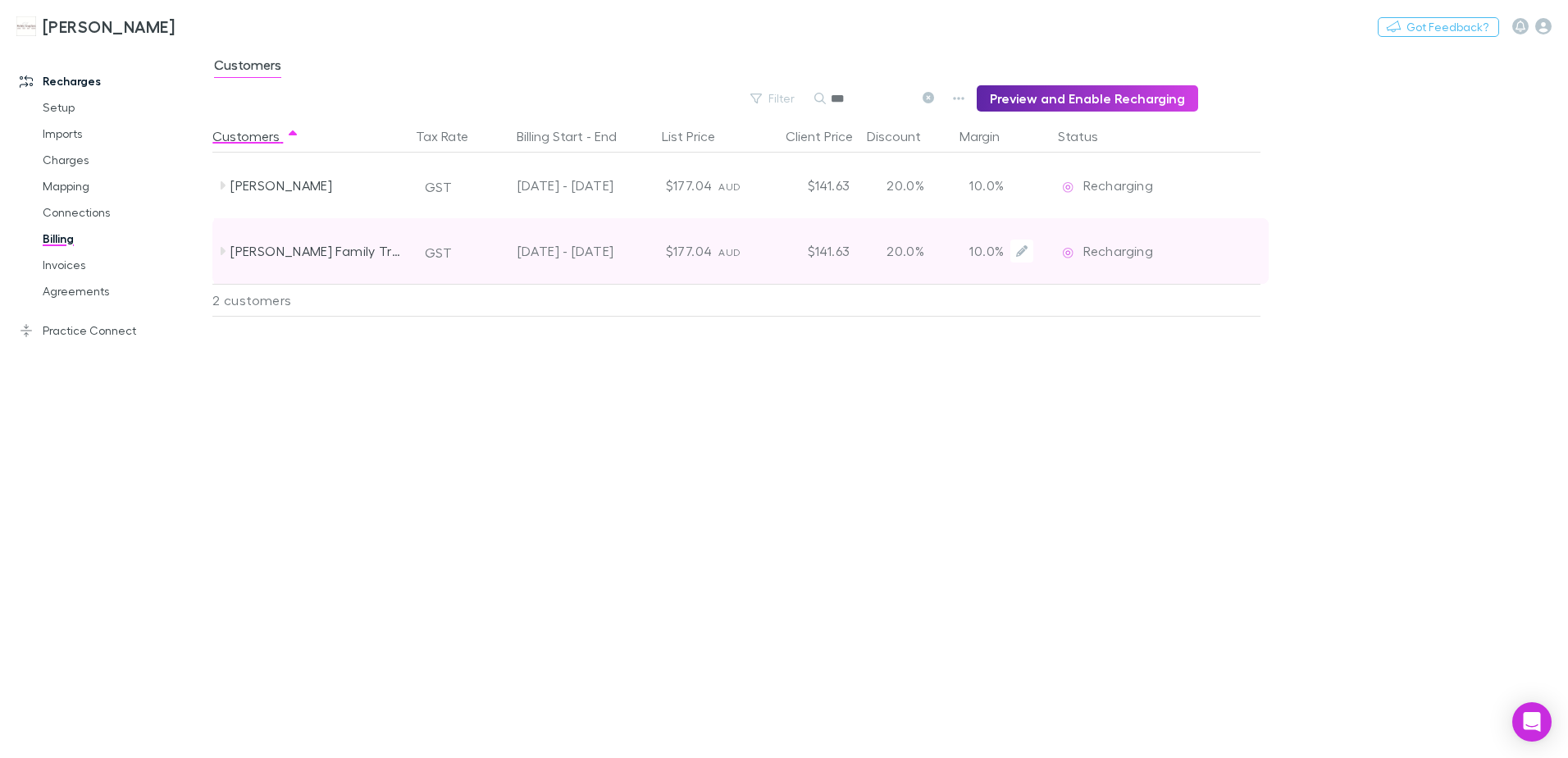
type input "***"
click at [513, 255] on div "[DATE] - [DATE]" at bounding box center [546, 251] width 135 height 66
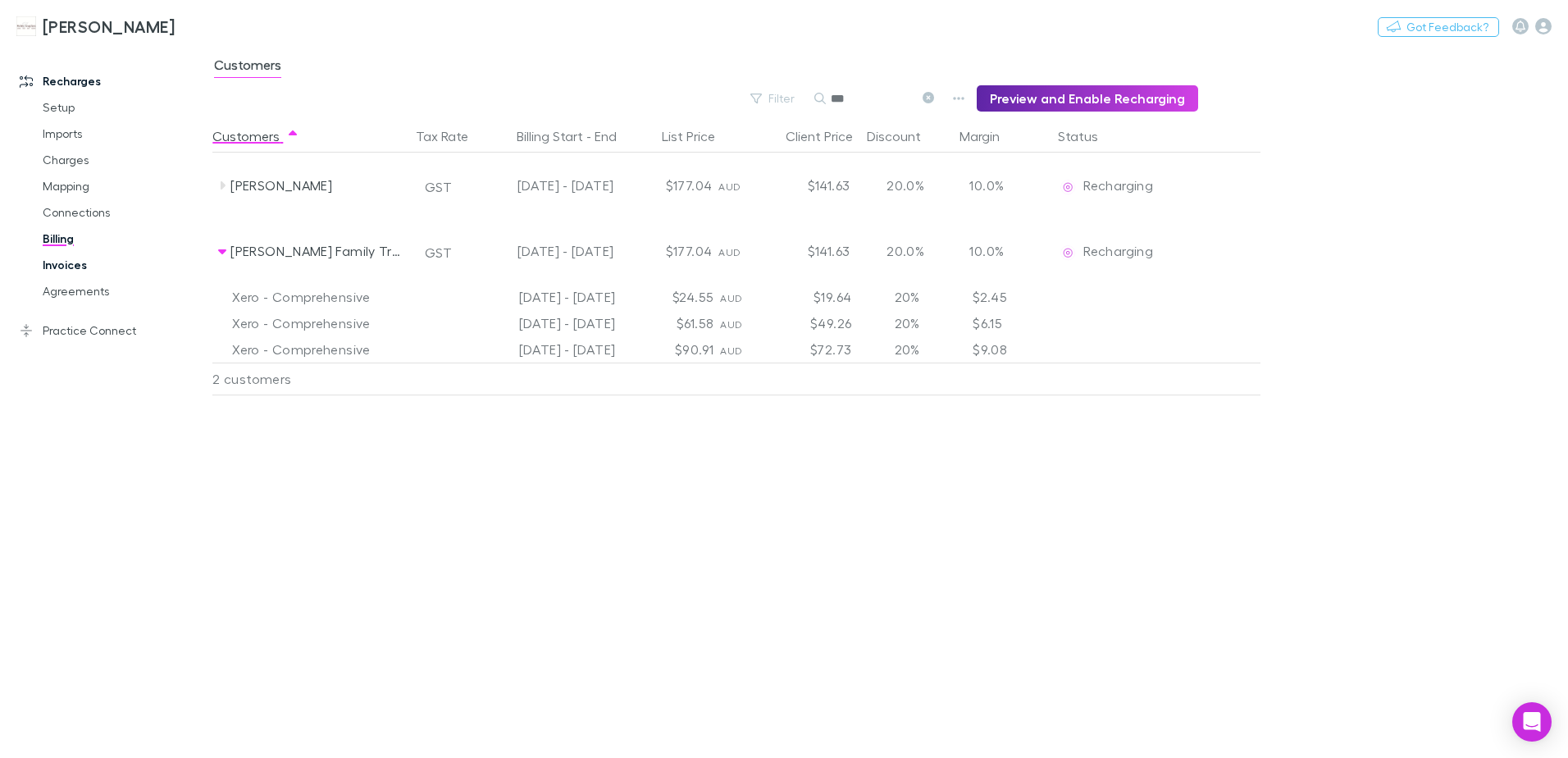
click at [69, 269] on link "Invoices" at bounding box center [123, 264] width 195 height 26
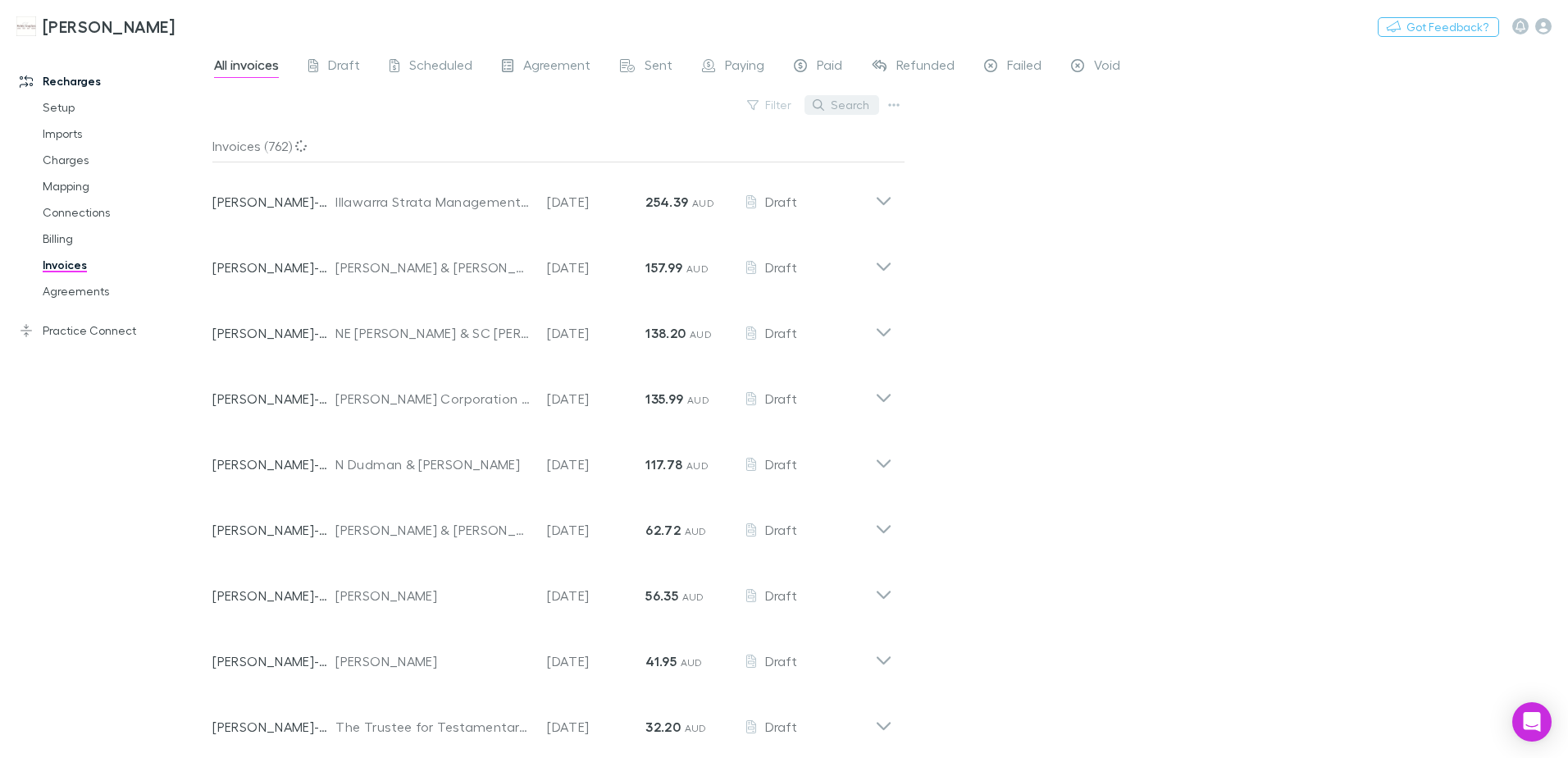
click at [865, 101] on button "Search" at bounding box center [841, 105] width 75 height 20
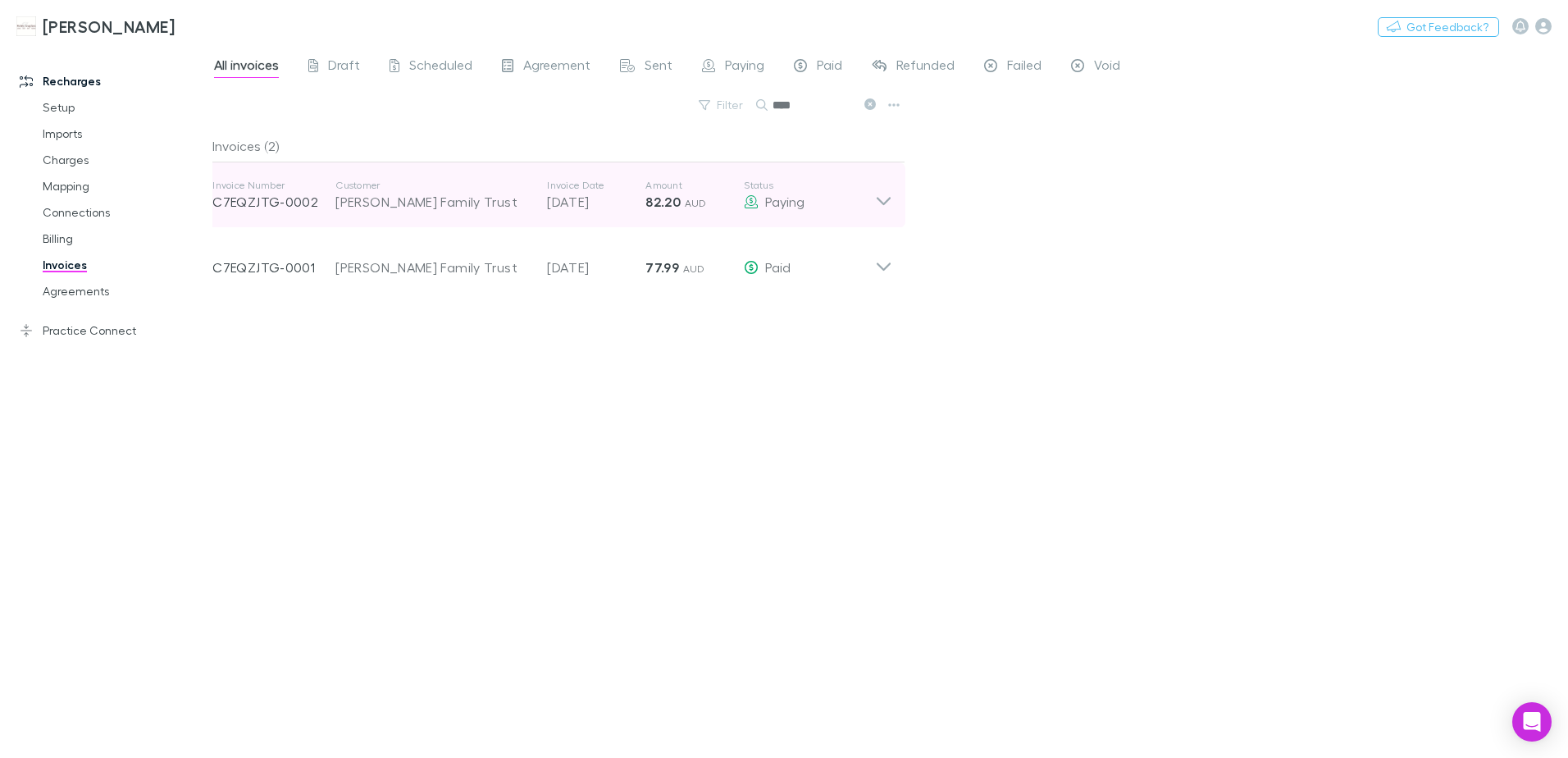
type input "****"
click at [885, 198] on icon at bounding box center [883, 195] width 17 height 33
